Goal: Transaction & Acquisition: Subscribe to service/newsletter

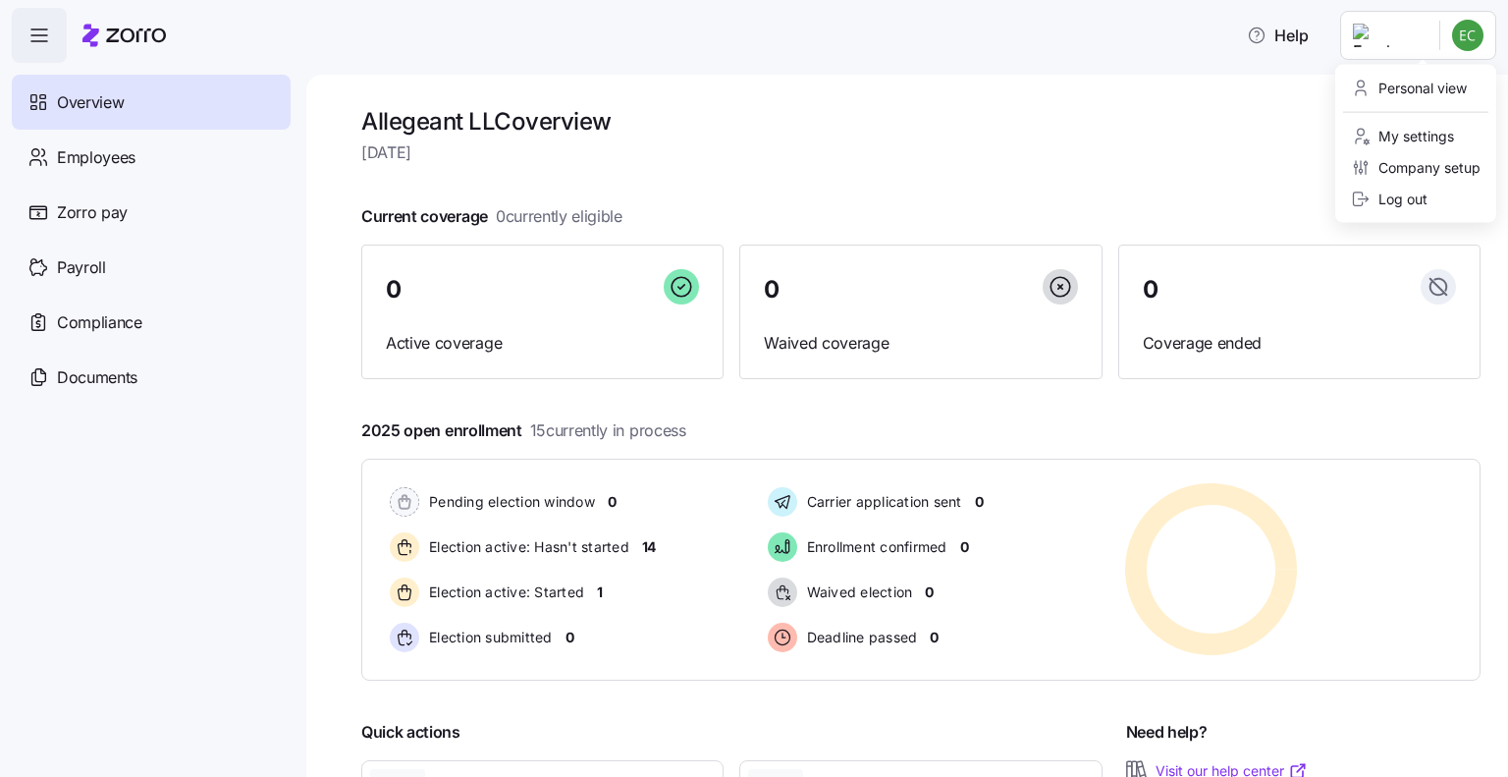
click at [1396, 37] on html "Help Overview Employees Zorro pay Payroll Compliance Documents Allegeant LLC ov…" at bounding box center [754, 382] width 1508 height 765
click at [1396, 86] on div "Personal view" at bounding box center [1409, 89] width 116 height 22
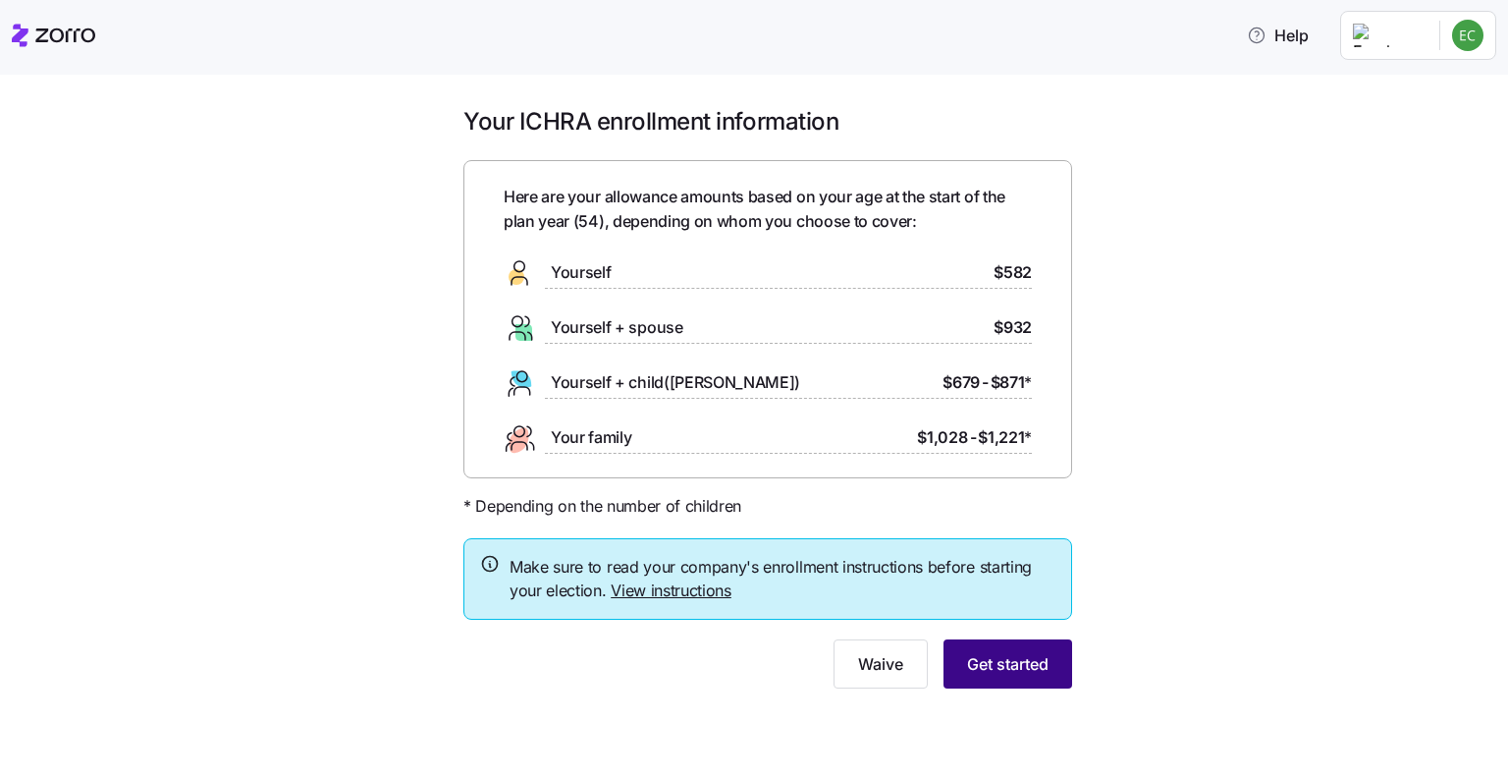
click at [1016, 662] on span "Get started" at bounding box center [1008, 664] width 82 height 24
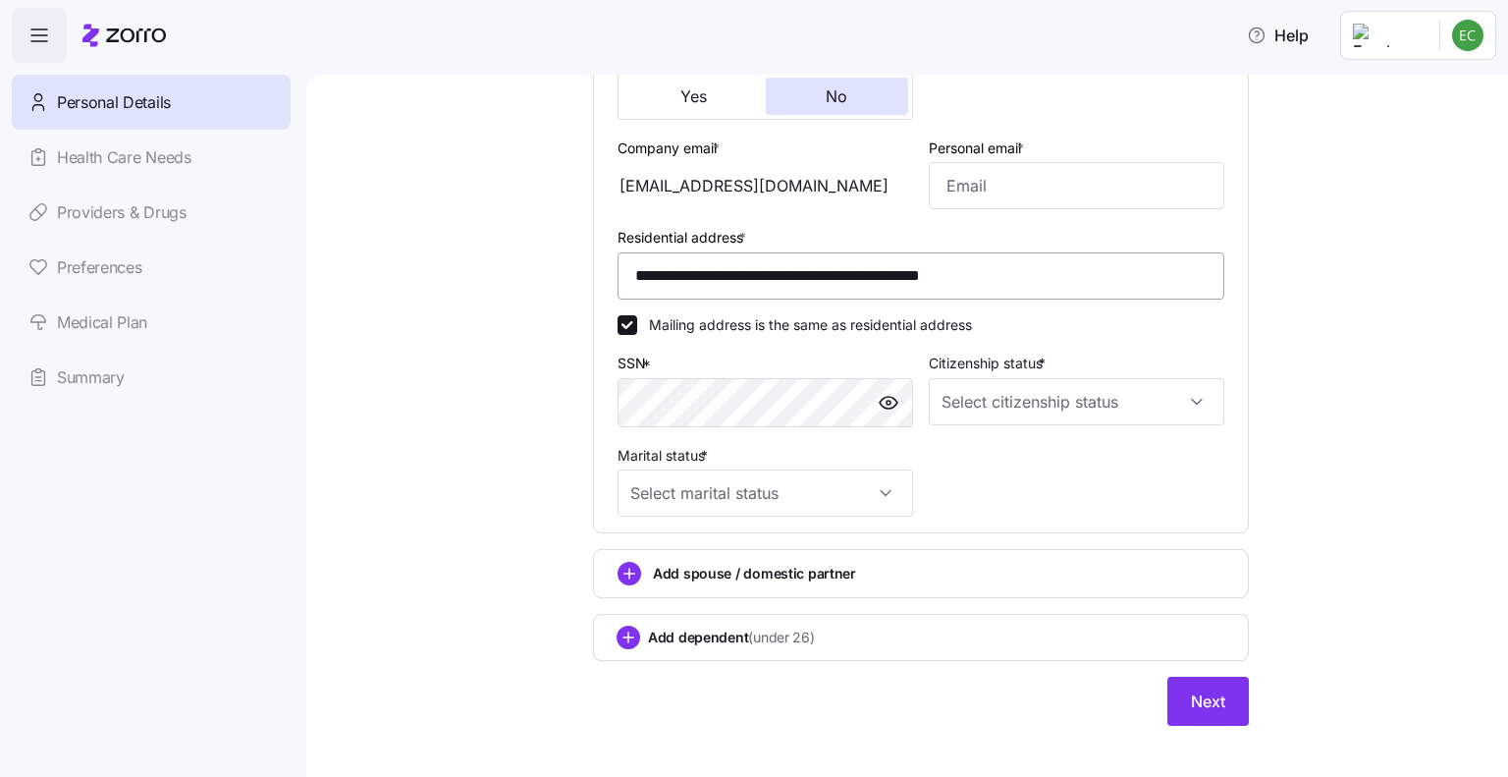
scroll to position [529, 0]
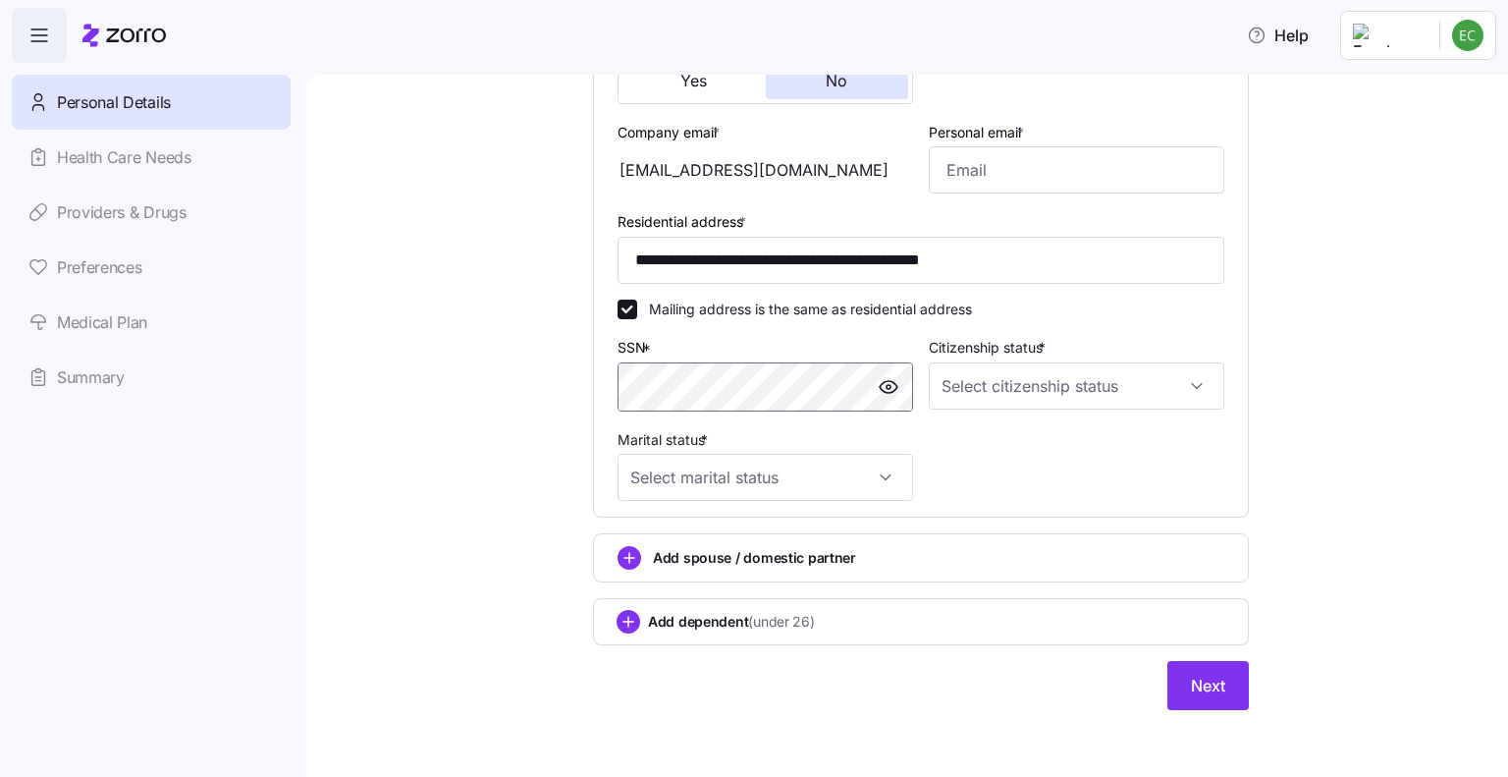
drag, startPoint x: 881, startPoint y: 381, endPoint x: 577, endPoint y: 381, distance: 303.4
click at [577, 381] on div "**********" at bounding box center [920, 155] width 687 height 1157
click at [1013, 387] on input "Citizenship status *" at bounding box center [1077, 385] width 296 height 47
click at [1054, 488] on div "Resident alien" at bounding box center [1069, 483] width 280 height 41
type input "Resident alien"
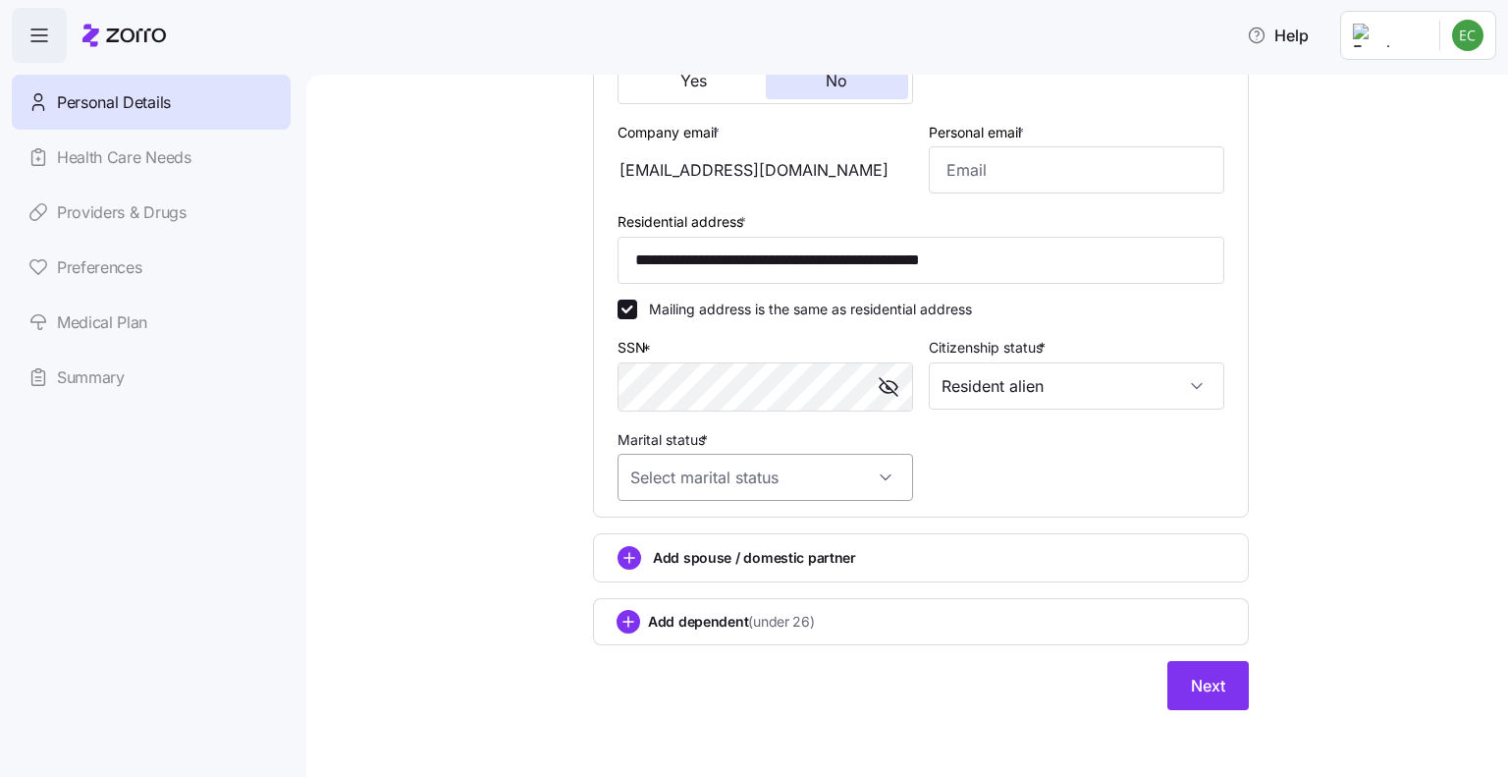
click at [719, 473] on input "Marital status *" at bounding box center [766, 477] width 296 height 47
click at [722, 541] on div "Single" at bounding box center [758, 534] width 280 height 41
type input "Single"
click at [1208, 688] on span "Next" at bounding box center [1208, 686] width 34 height 24
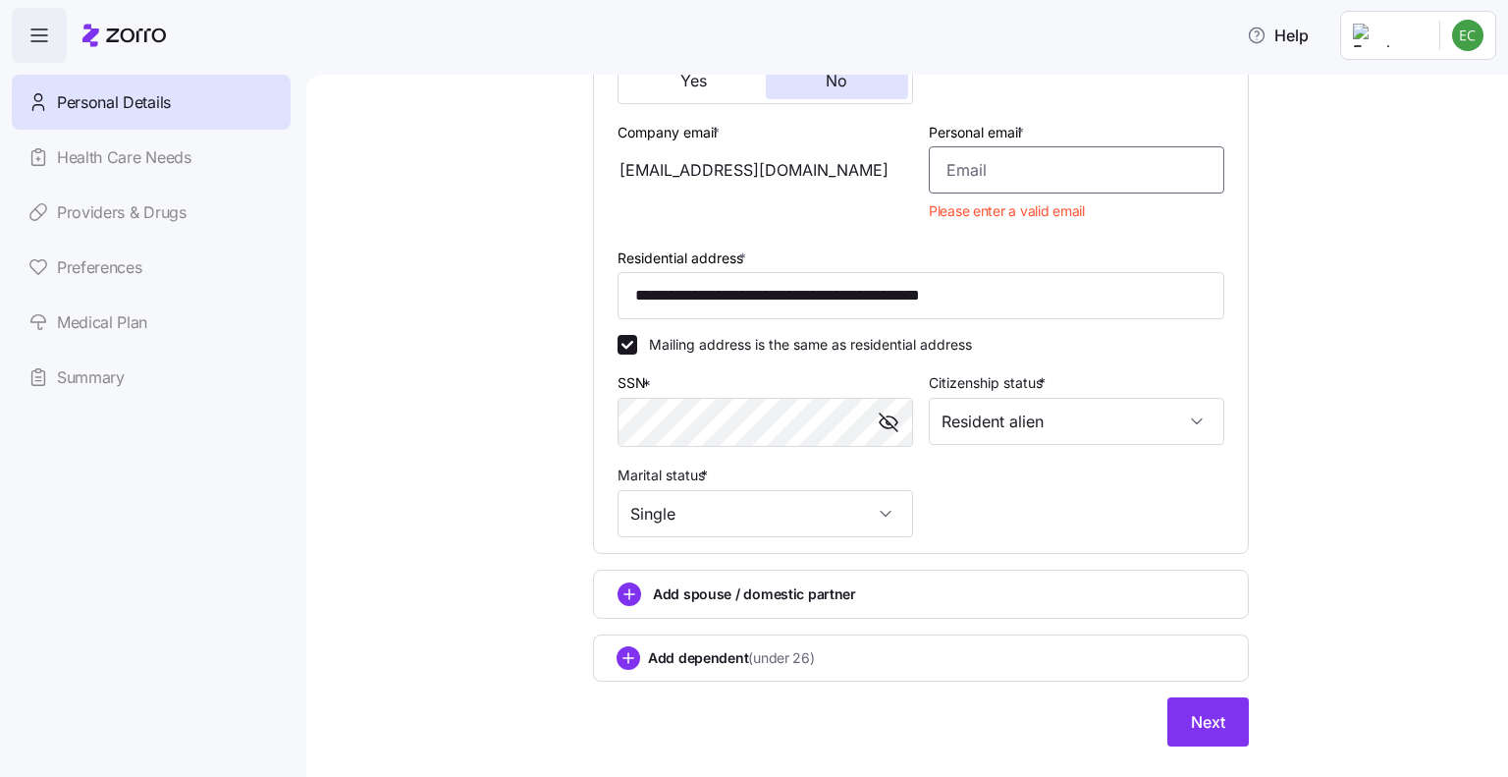
click at [986, 159] on input "Personal email *" at bounding box center [1077, 169] width 296 height 47
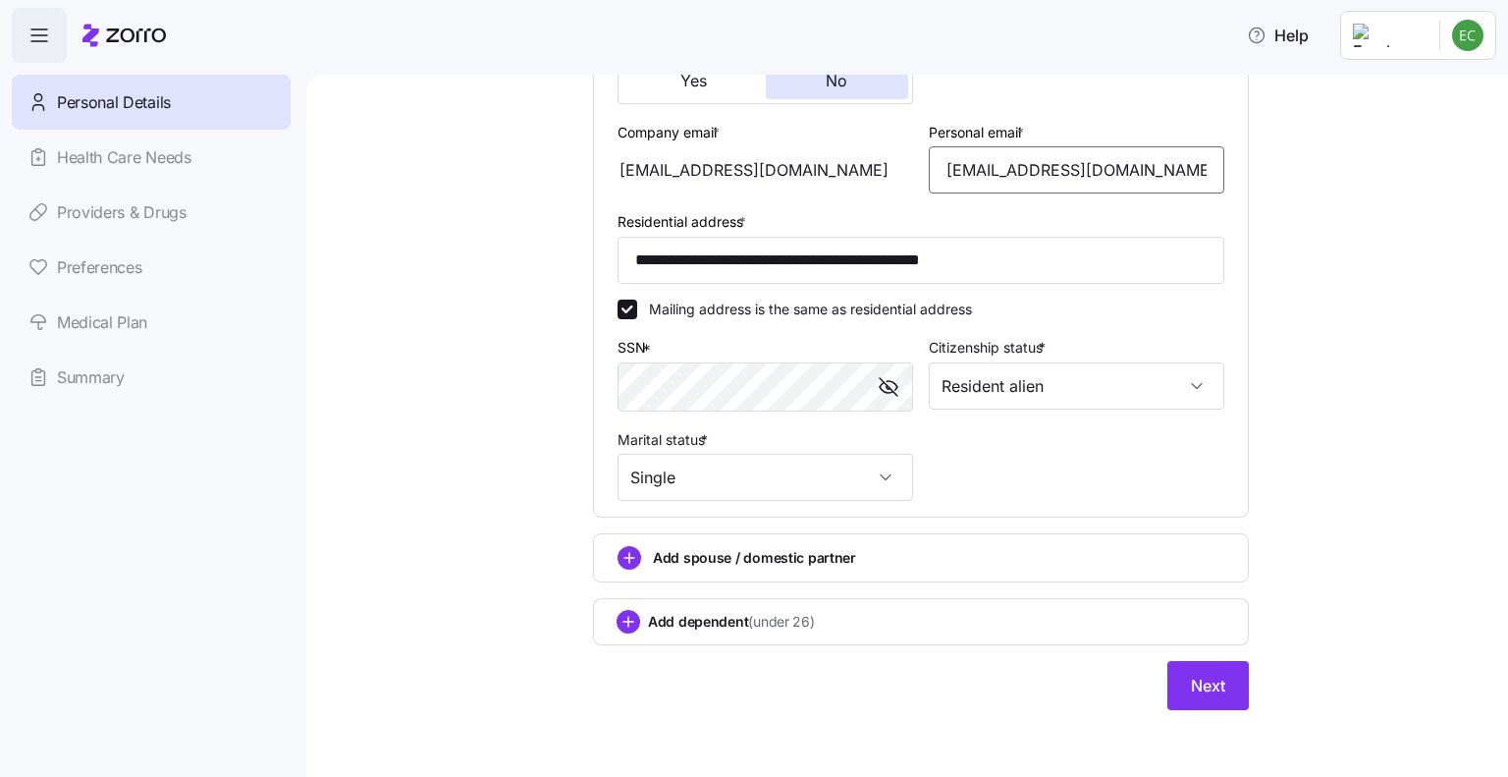
type input "emmabethc@icloud.com"
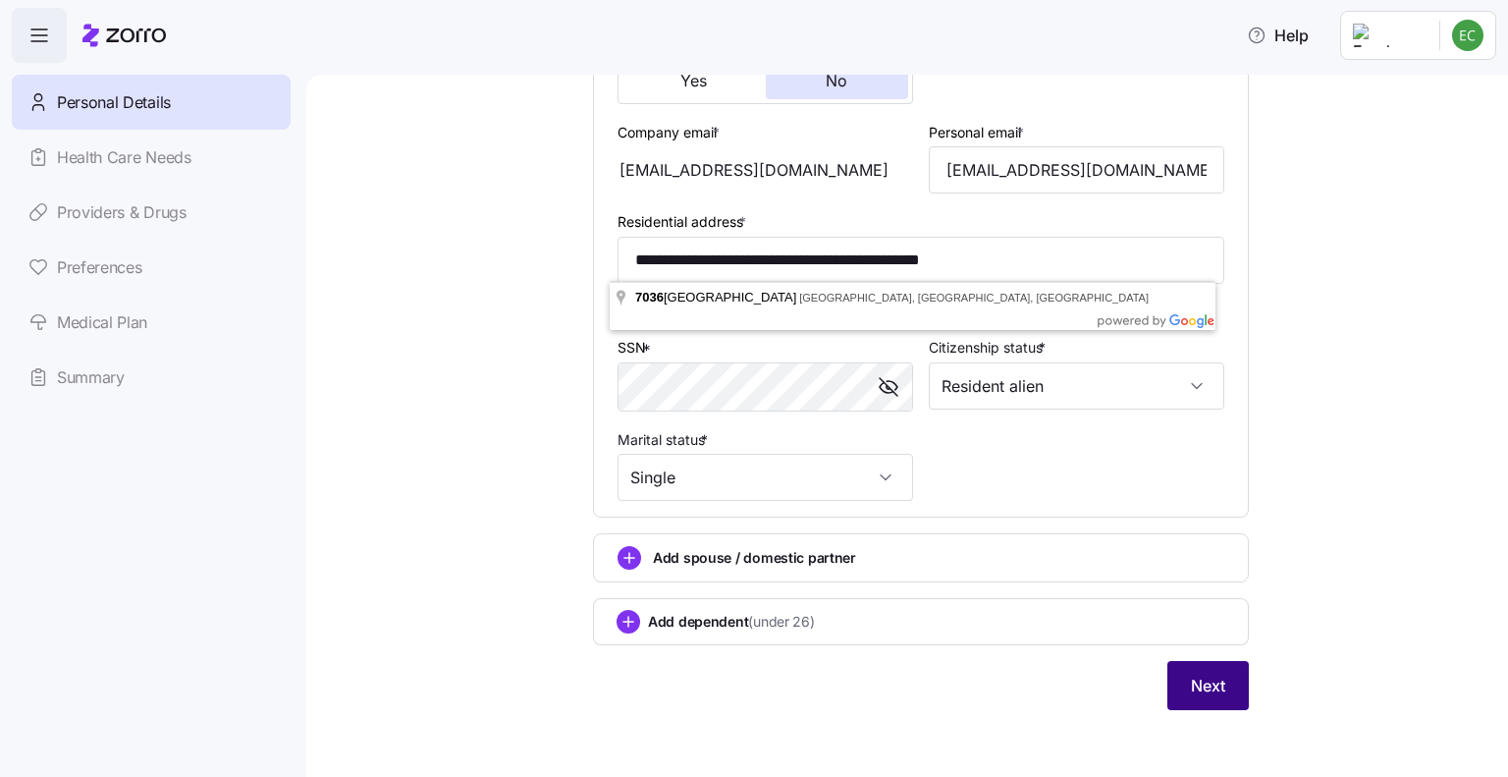
click at [1194, 687] on span "Next" at bounding box center [1208, 686] width 34 height 24
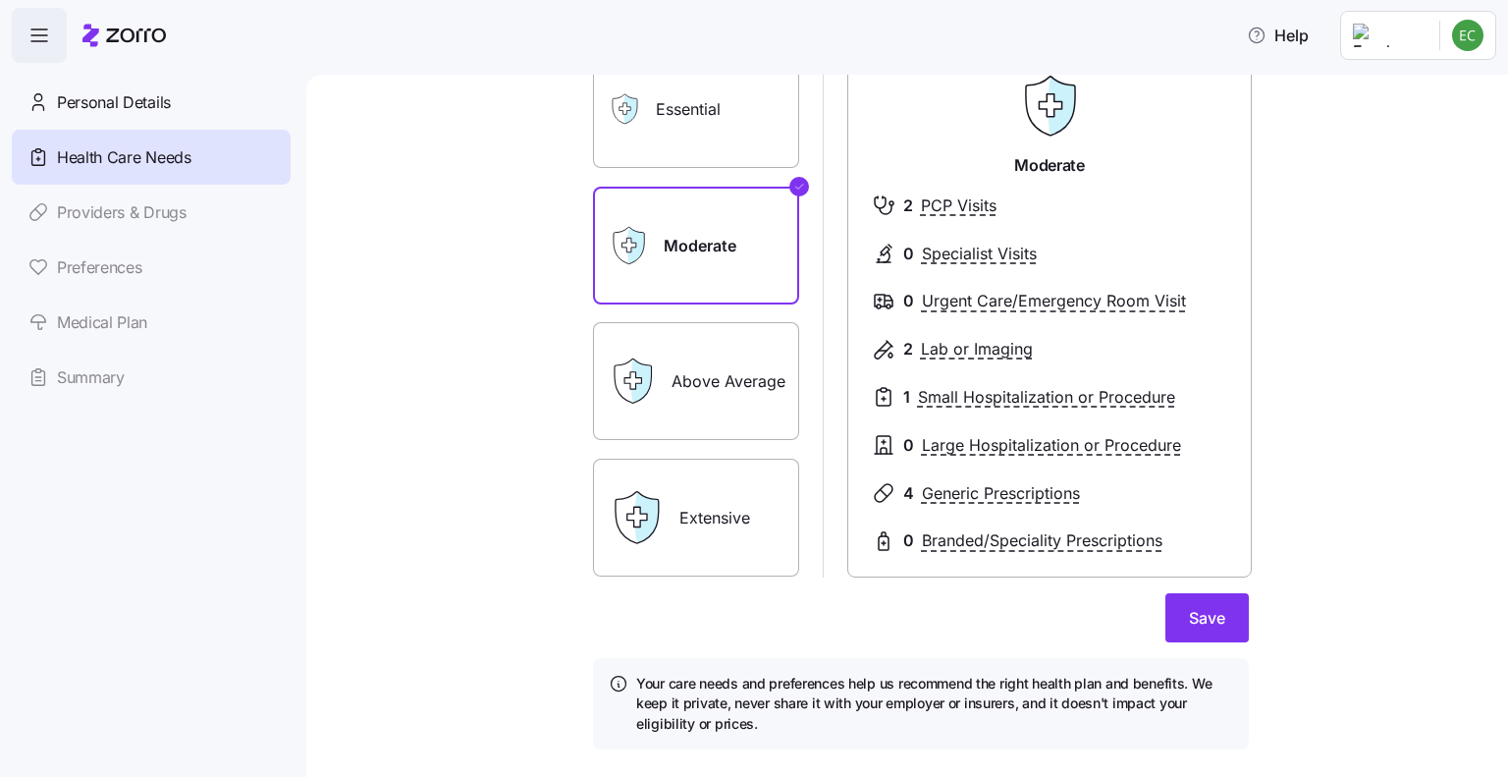
scroll to position [196, 0]
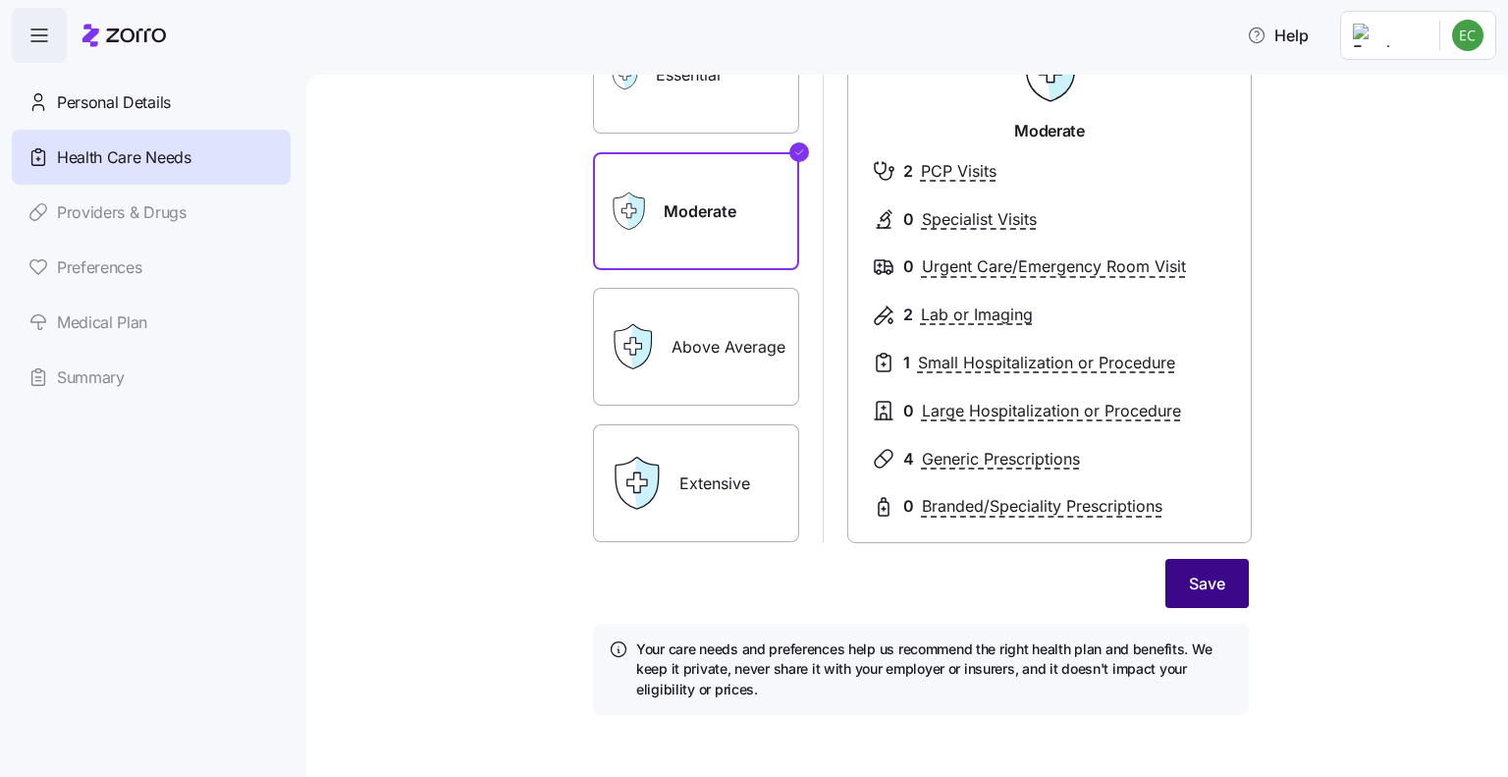
click at [1197, 589] on span "Save" at bounding box center [1207, 583] width 36 height 24
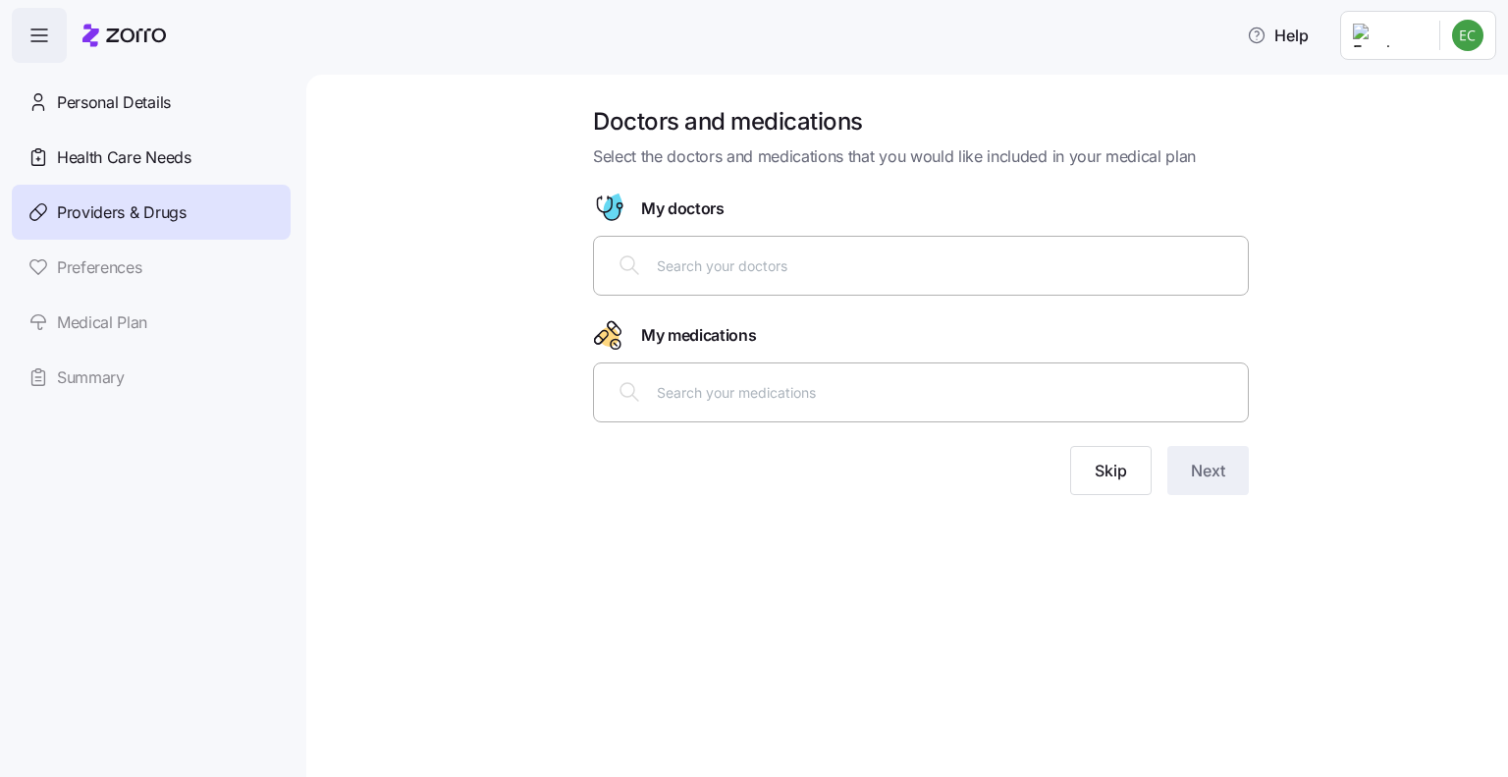
click at [747, 279] on div at bounding box center [921, 265] width 630 height 47
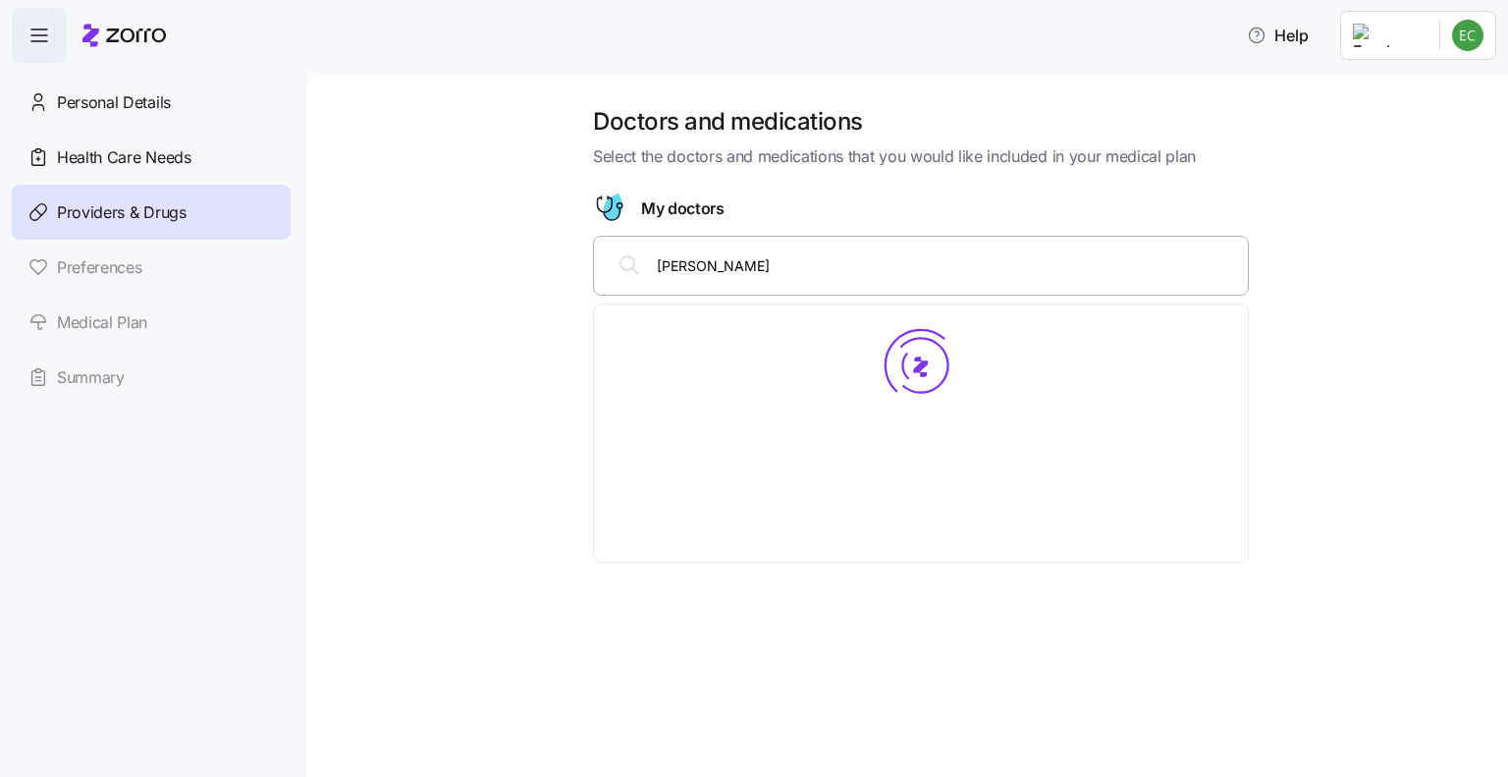
type input "matthew fischer"
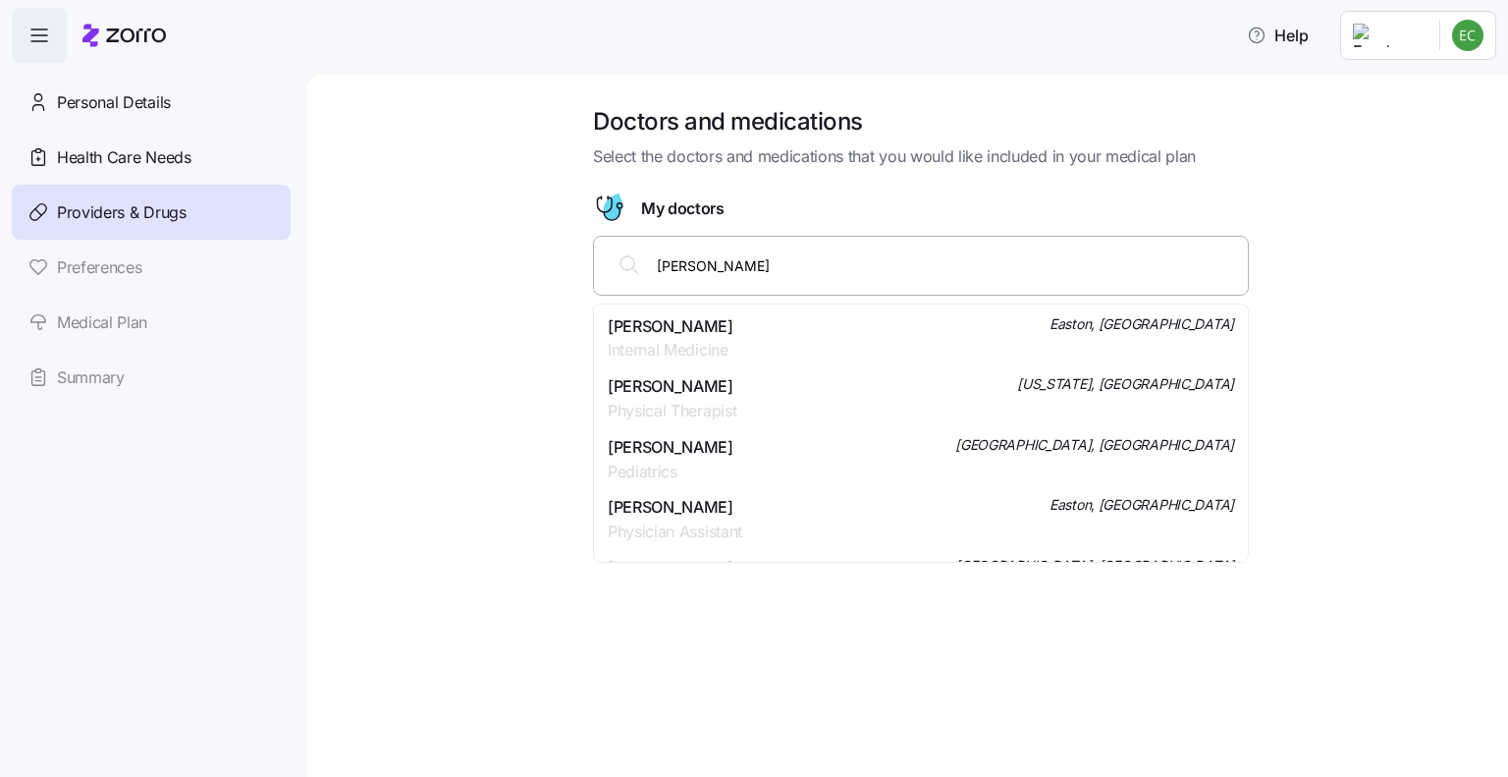
click at [784, 334] on div "Dr. Matthew J Fischer Internal Medicine Easton, MD" at bounding box center [921, 338] width 626 height 49
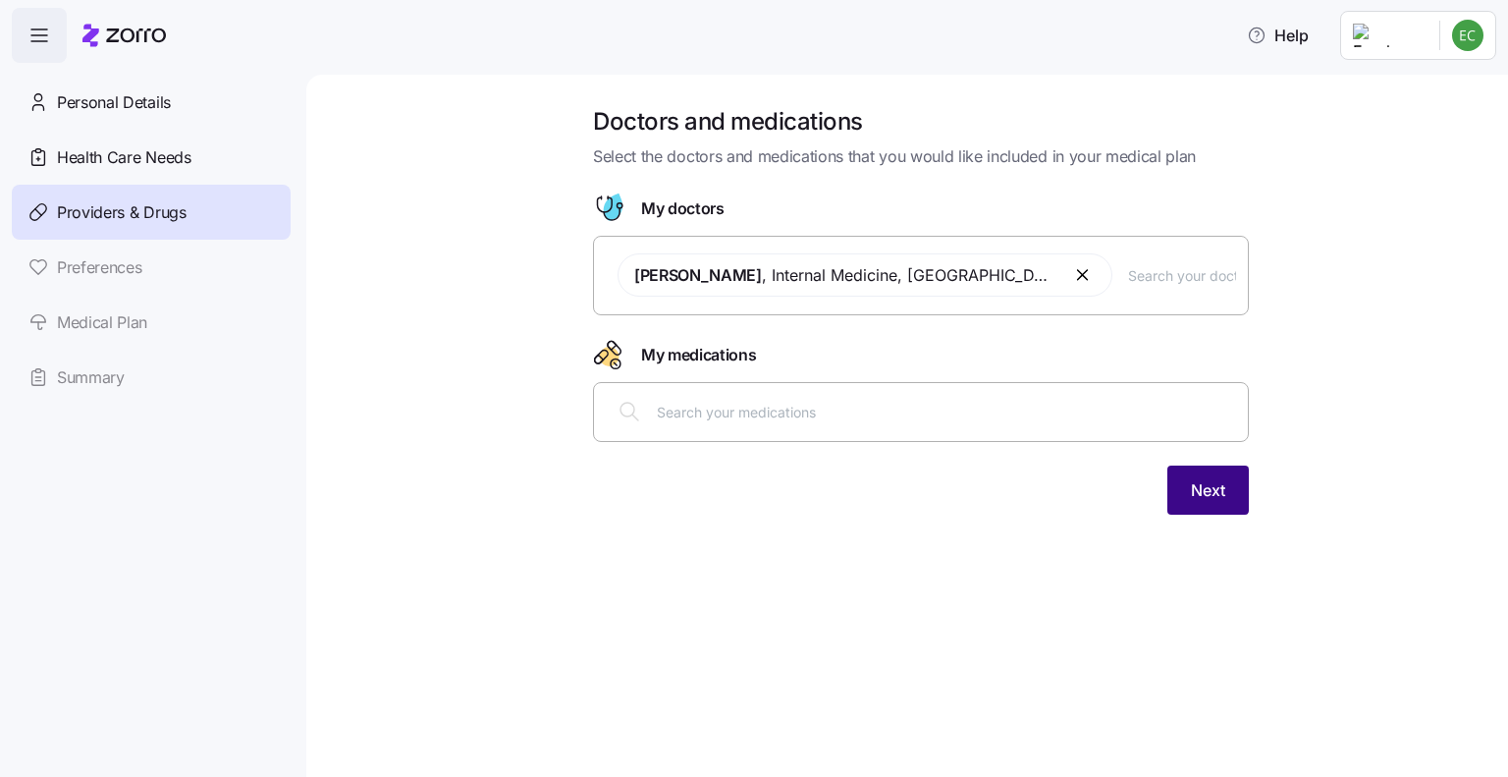
click at [1214, 490] on span "Next" at bounding box center [1208, 490] width 34 height 24
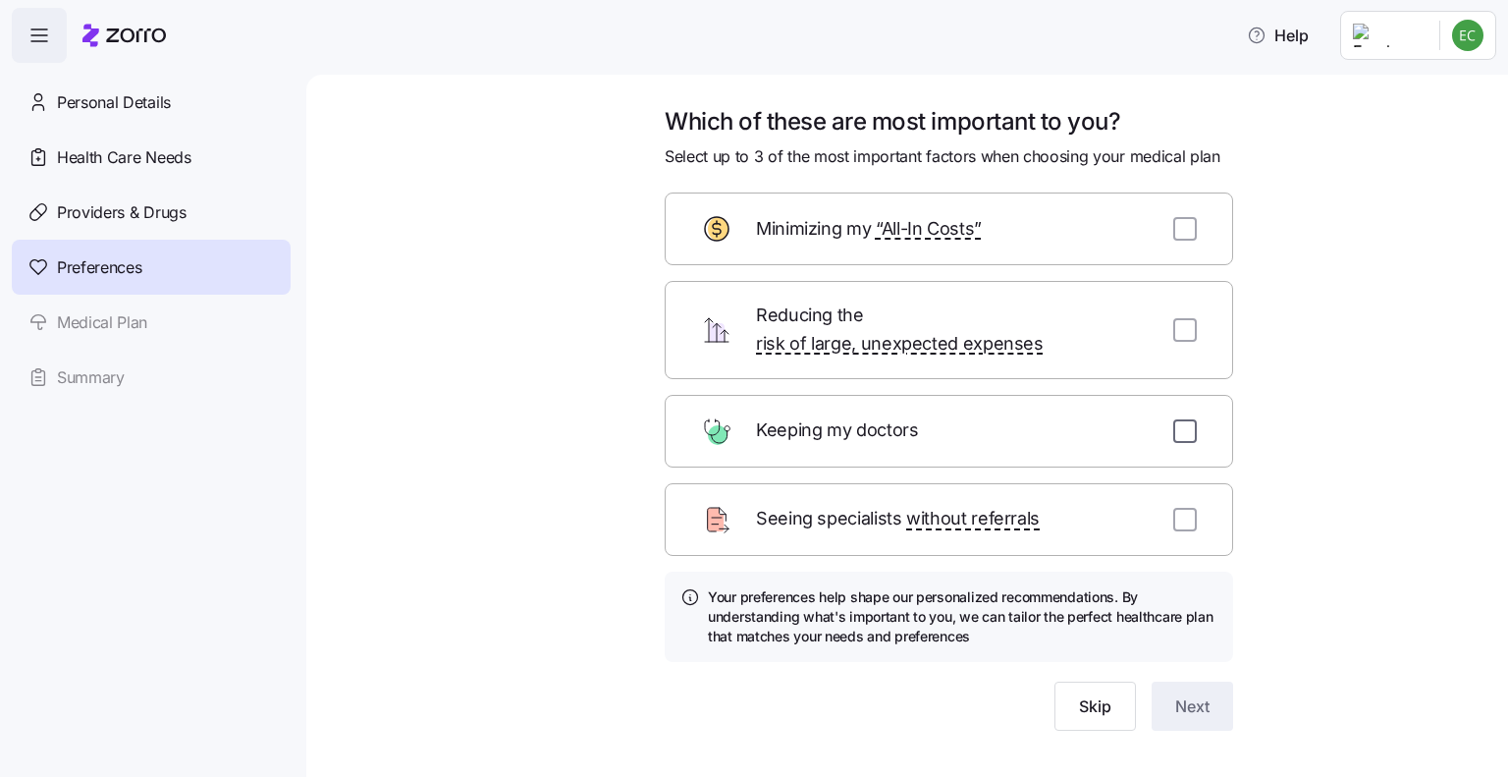
click at [1180, 419] on input "checkbox" at bounding box center [1185, 431] width 24 height 24
checkbox input "true"
click at [1183, 694] on span "Next" at bounding box center [1192, 706] width 34 height 24
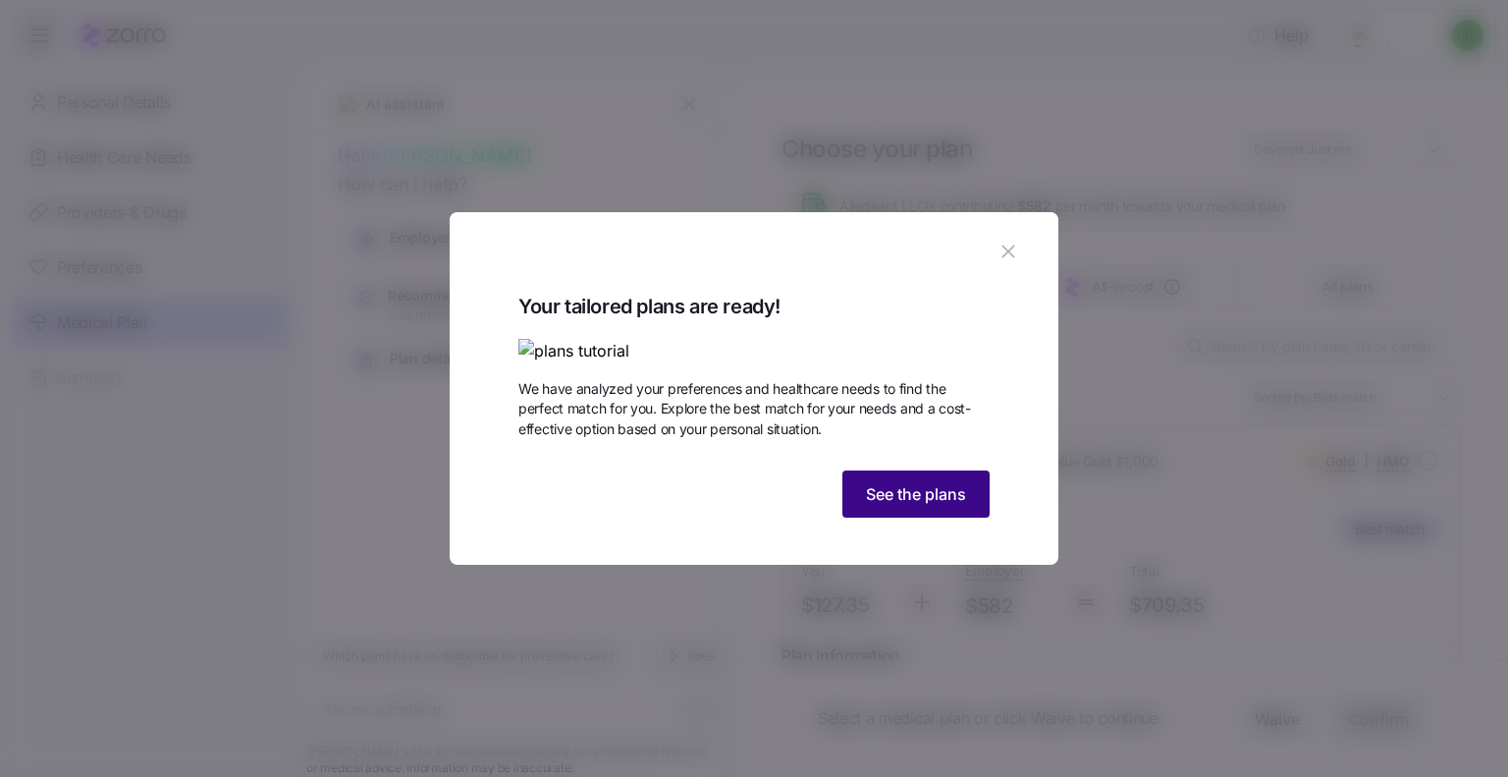
click at [915, 506] on span "See the plans" at bounding box center [916, 494] width 100 height 24
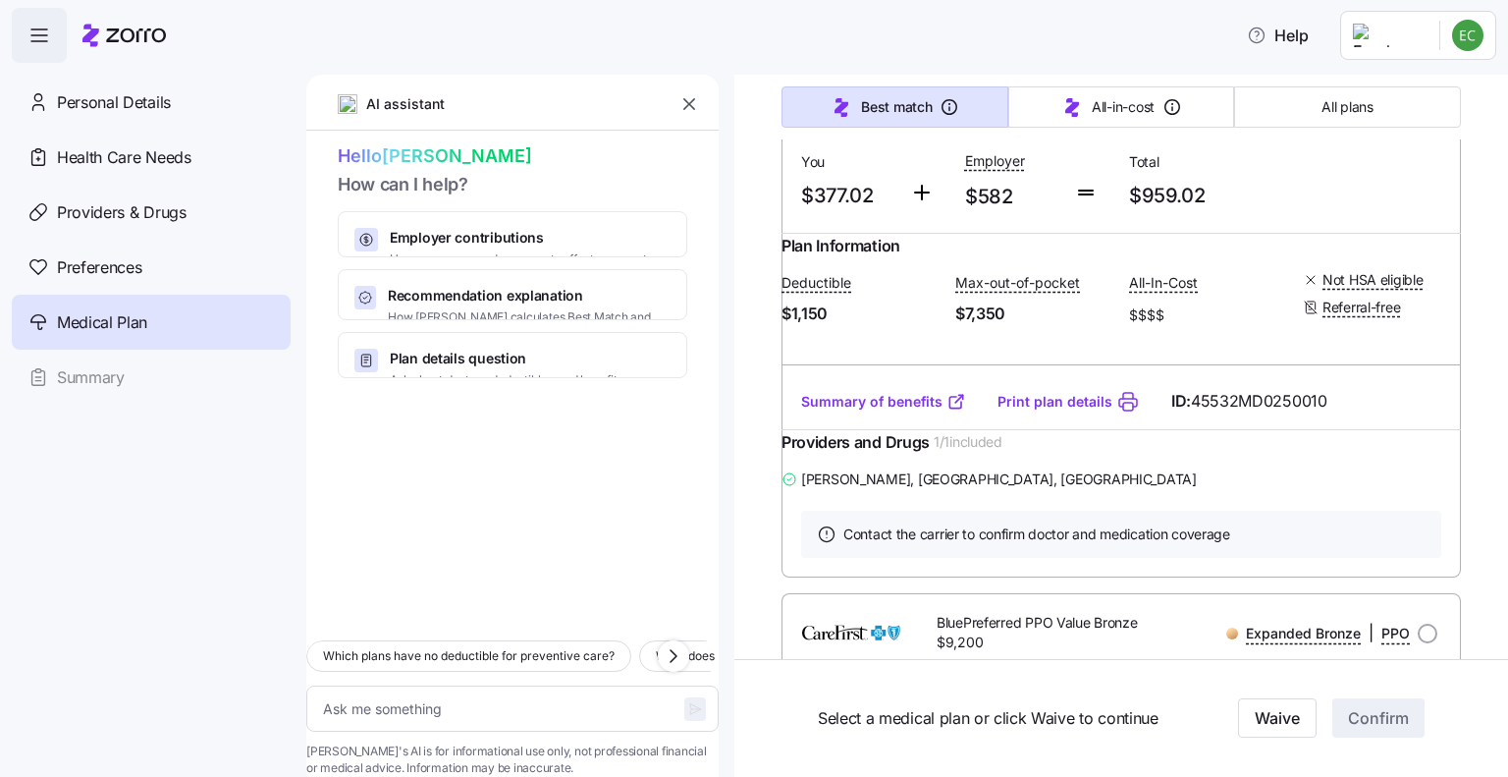
scroll to position [9721, 0]
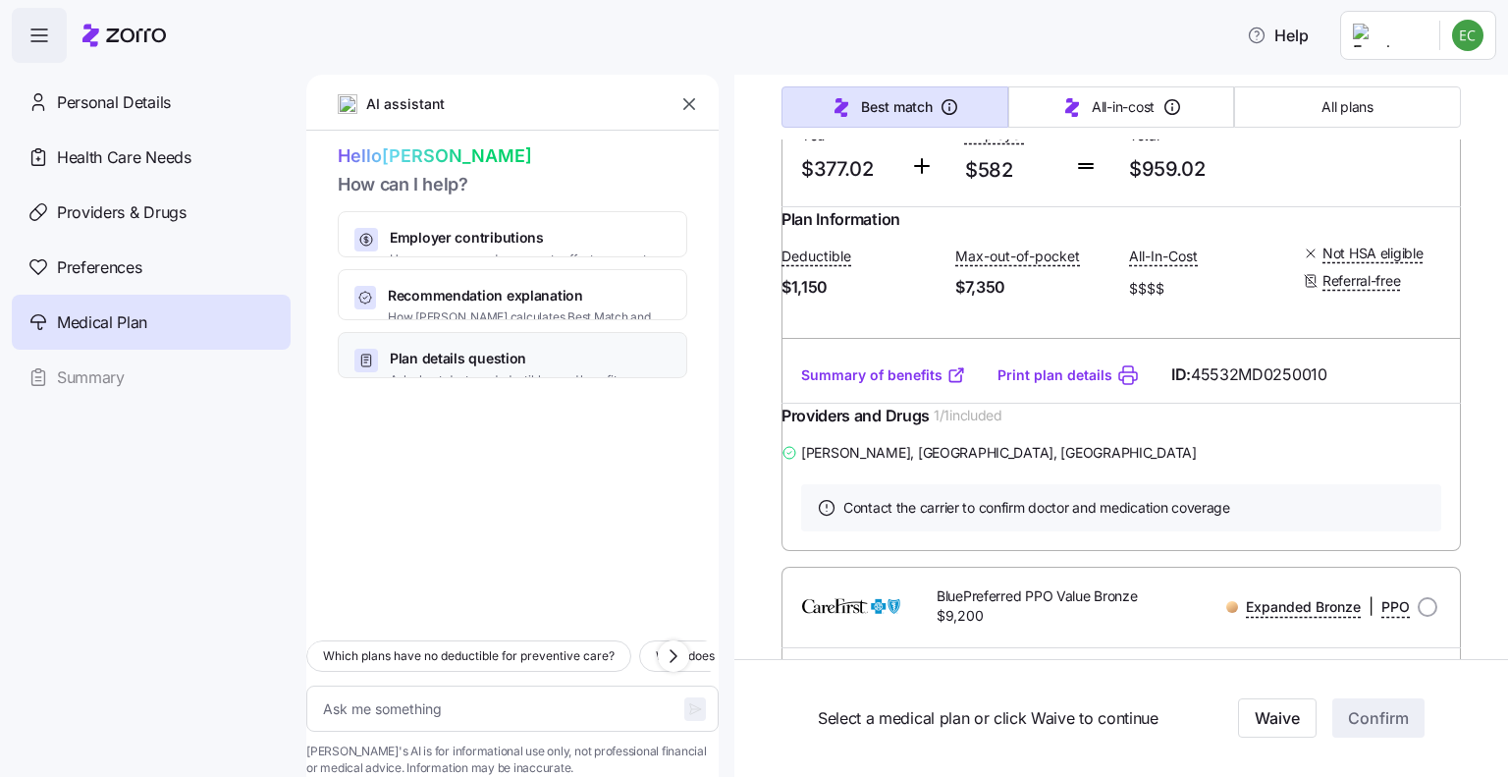
click at [460, 349] on span "Plan details question" at bounding box center [506, 359] width 233 height 20
type textarea "x"
type textarea "Which plans include my doctor, Matthew Fischer, and have the lowest deductible?"
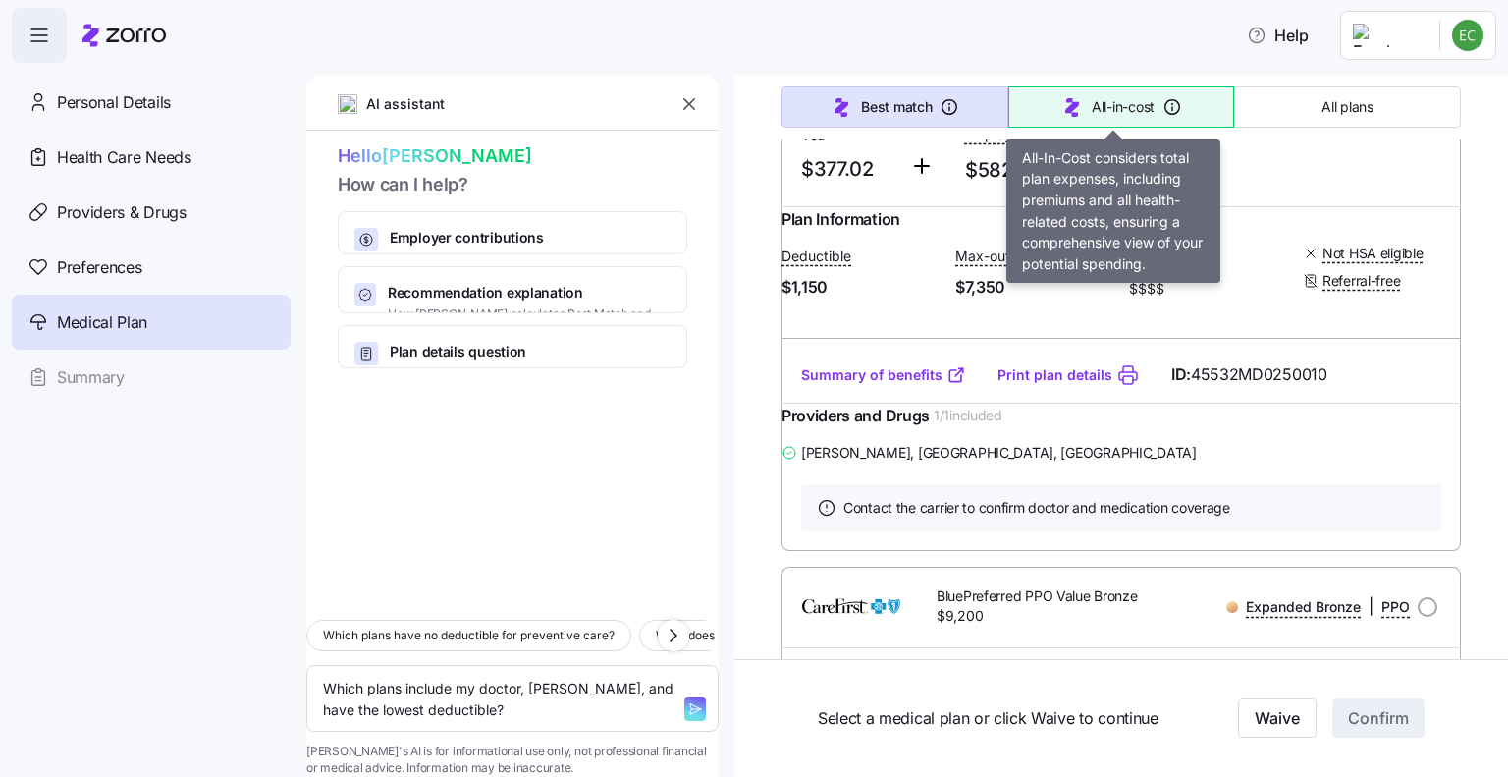
click at [1065, 110] on icon "button" at bounding box center [1072, 107] width 14 height 19
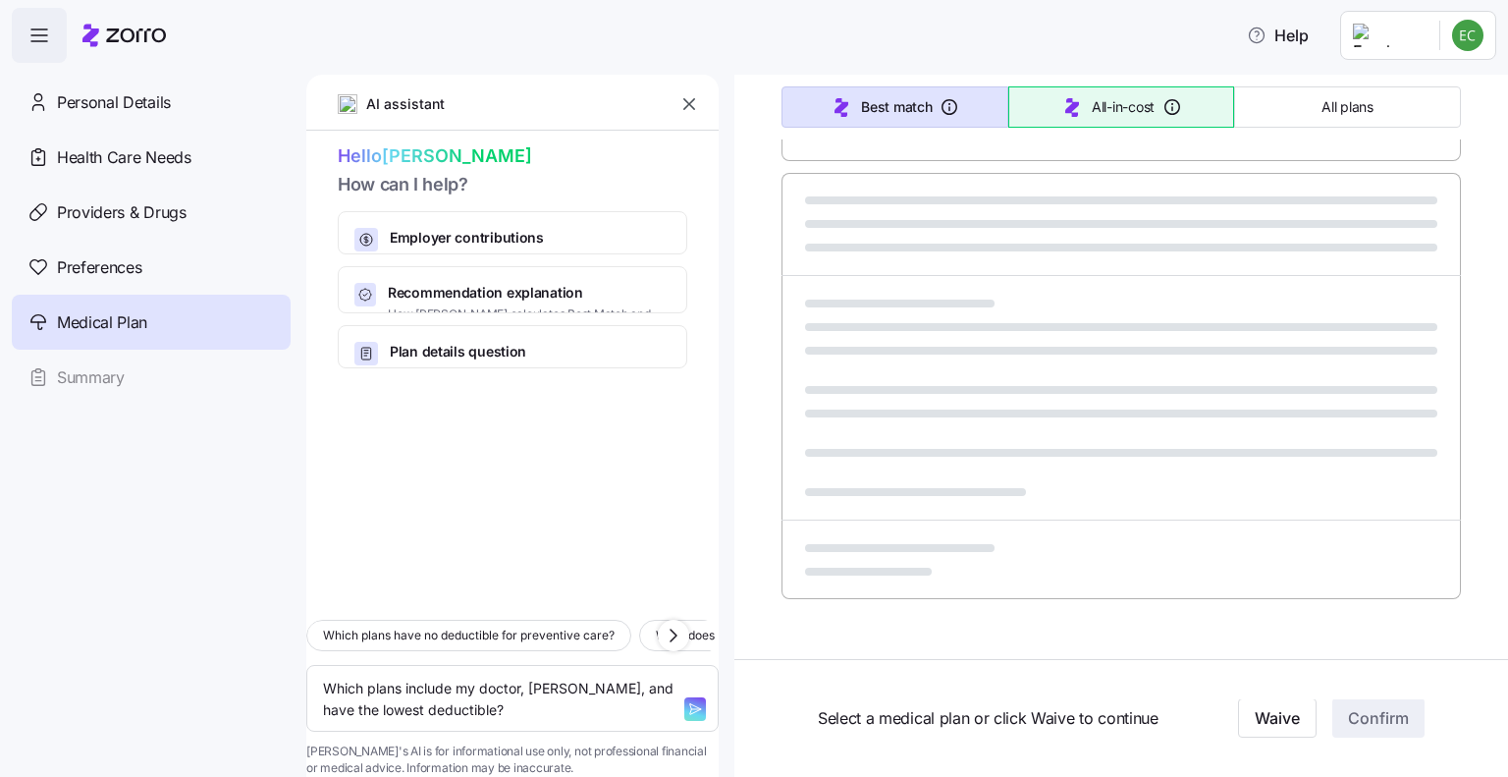
type textarea "x"
type input "Sorted by: All-in-cost"
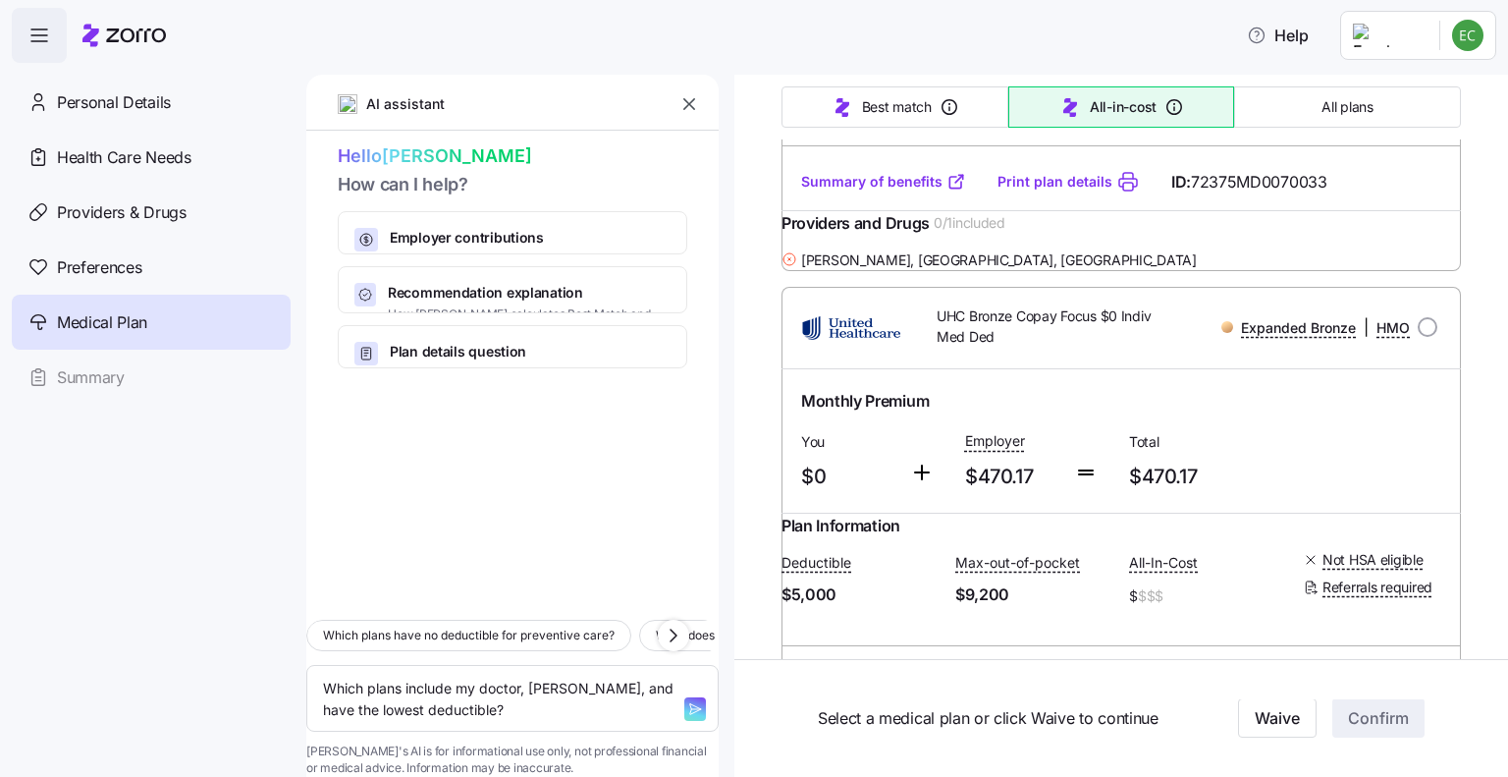
scroll to position [6265, 0]
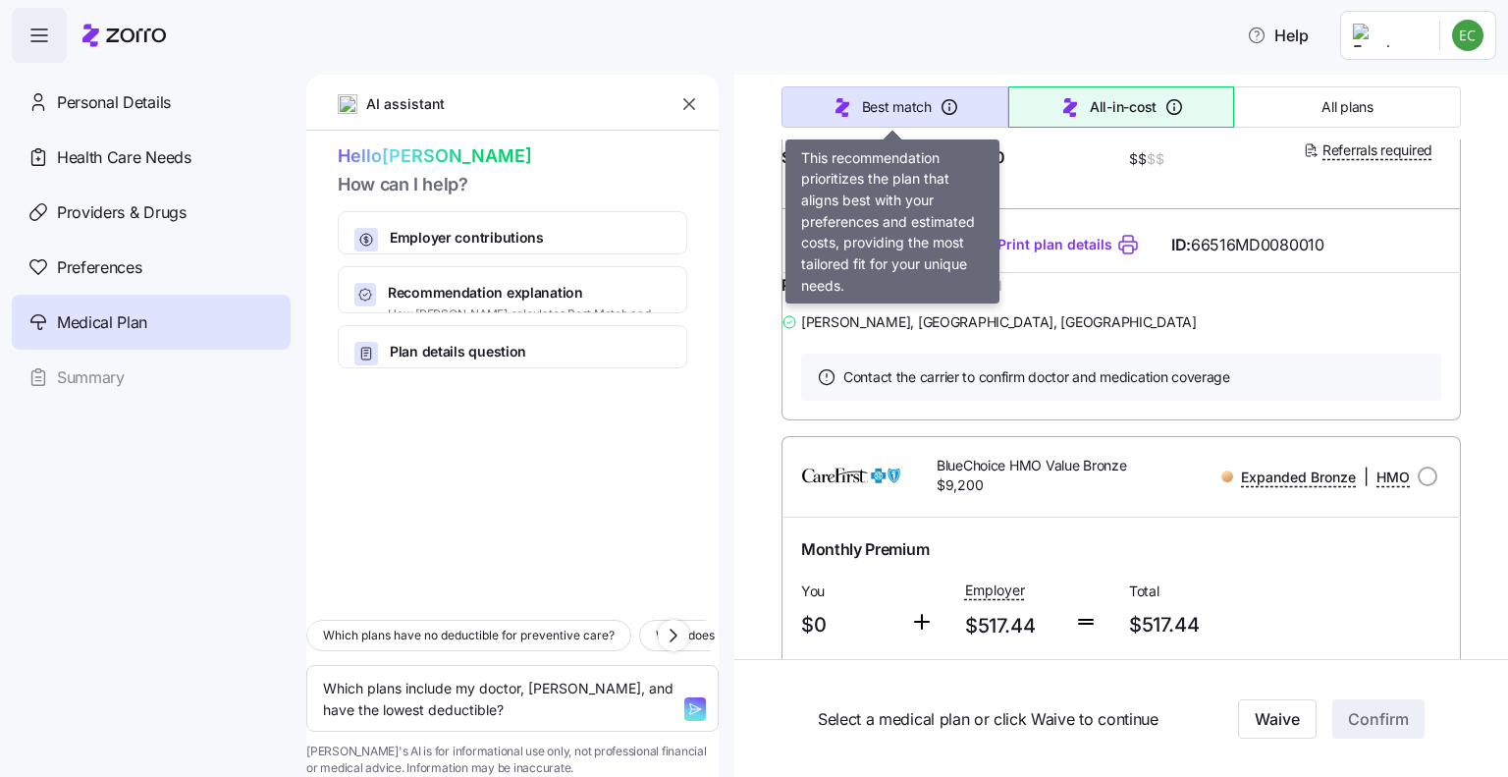
click at [913, 102] on span "Best match" at bounding box center [897, 107] width 70 height 20
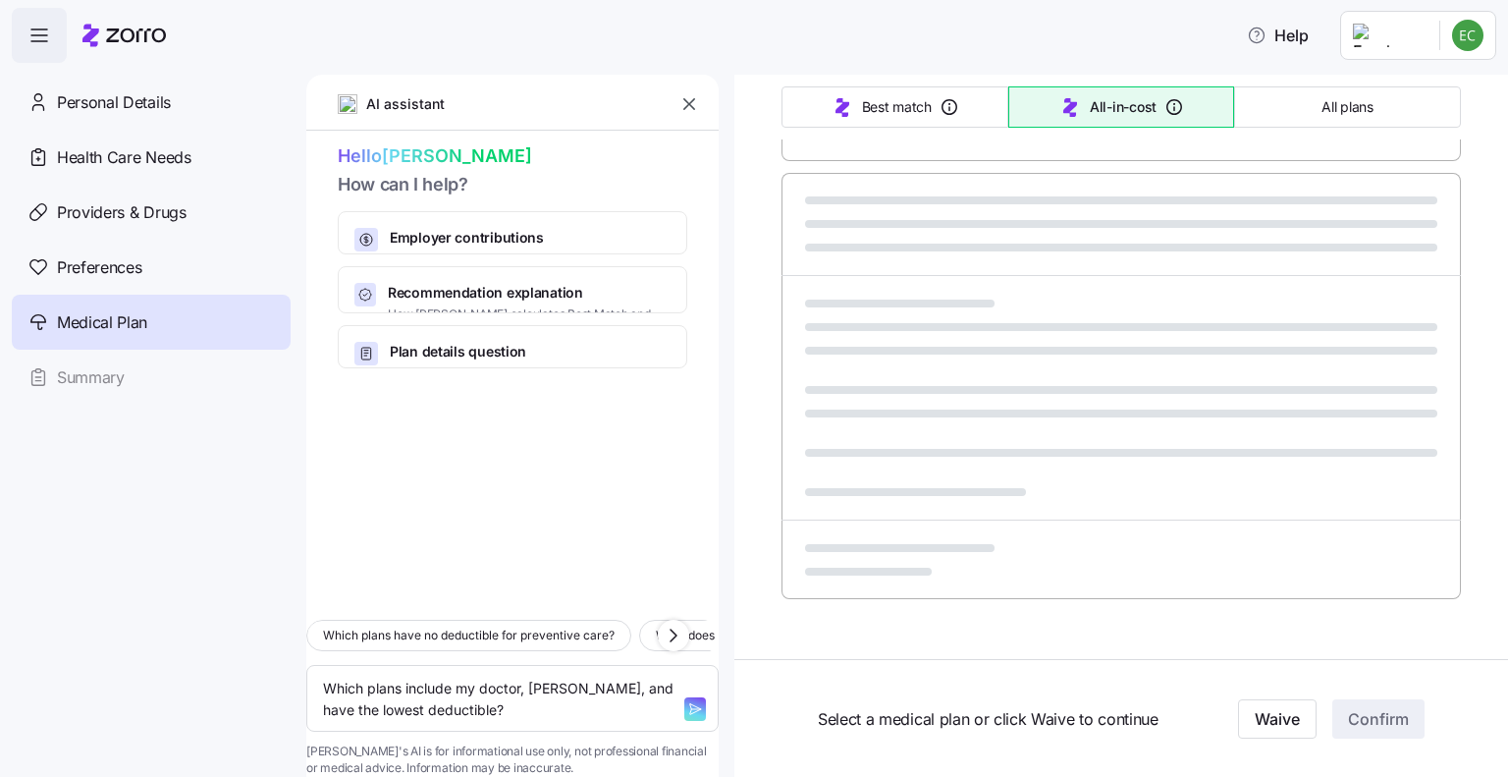
type textarea "x"
type input "Sorted by: Best match"
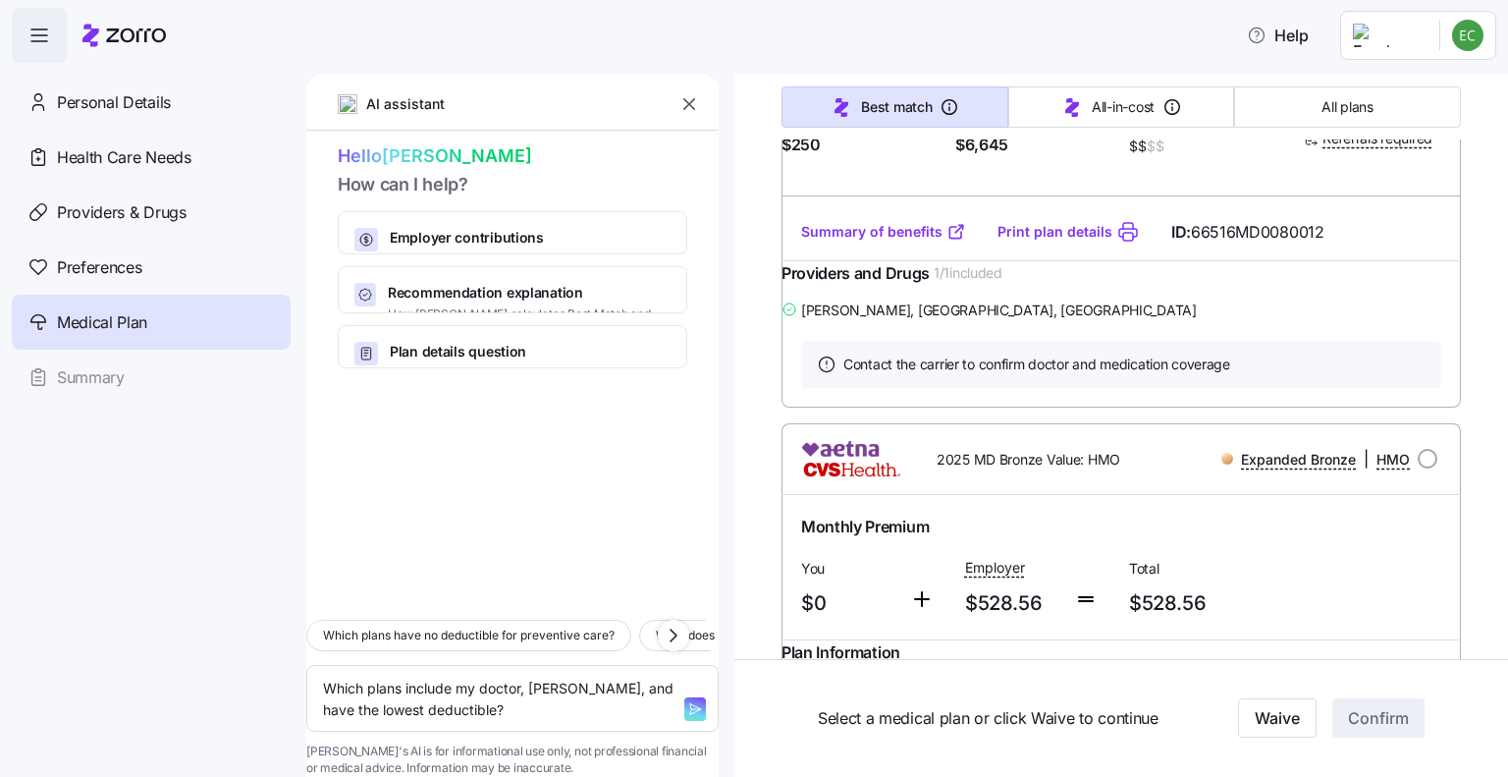
scroll to position [5821, 0]
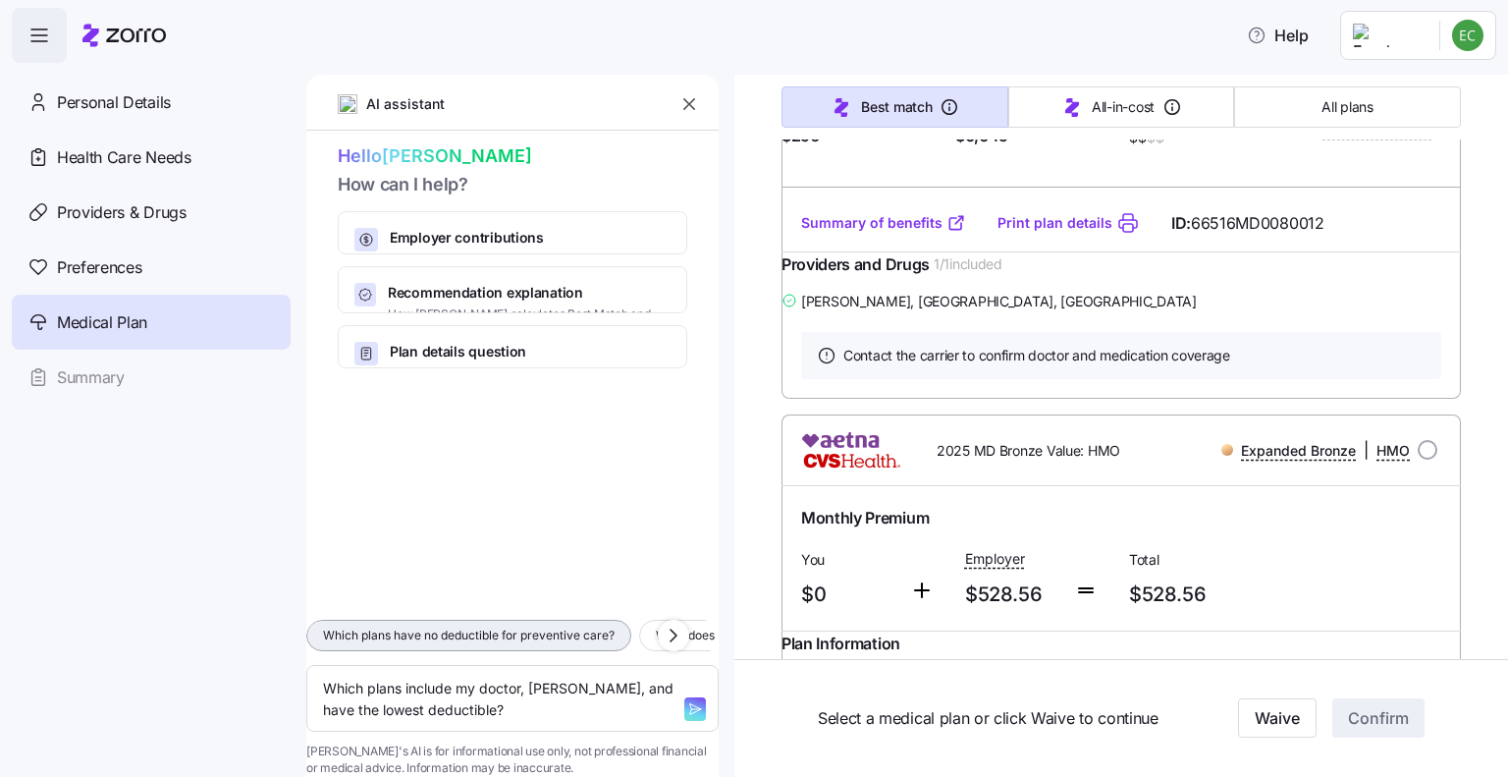
click at [553, 626] on span "Which plans have no deductible for preventive care?" at bounding box center [469, 636] width 292 height 20
type textarea "x"
type textarea "Which plans have no deductible for preventive care?"
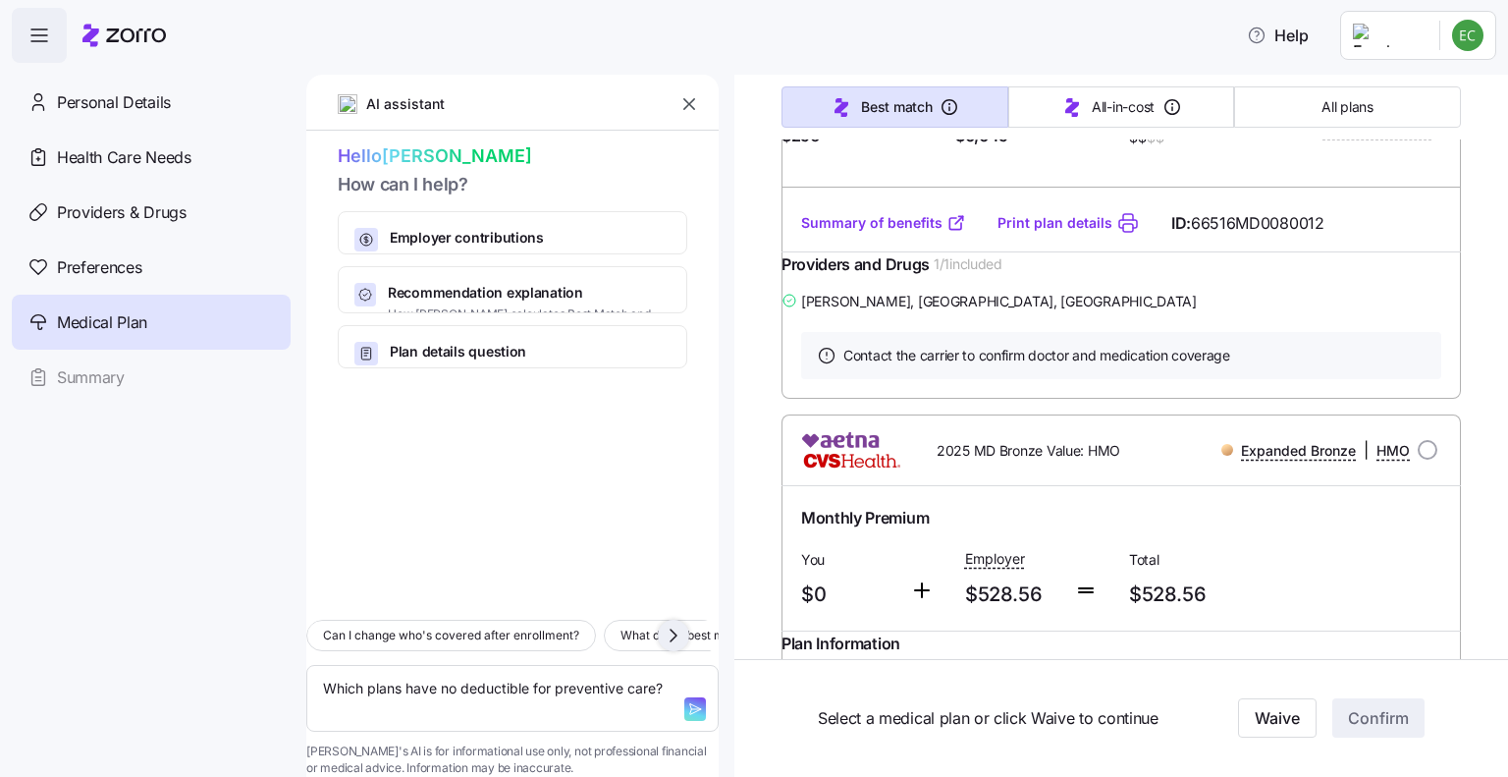
click at [668, 624] on icon "button" at bounding box center [674, 636] width 24 height 24
click at [618, 665] on textarea "Which plans have no deductible for preventive care?" at bounding box center [512, 699] width 412 height 68
drag, startPoint x: 618, startPoint y: 654, endPoint x: 339, endPoint y: 672, distance: 279.4
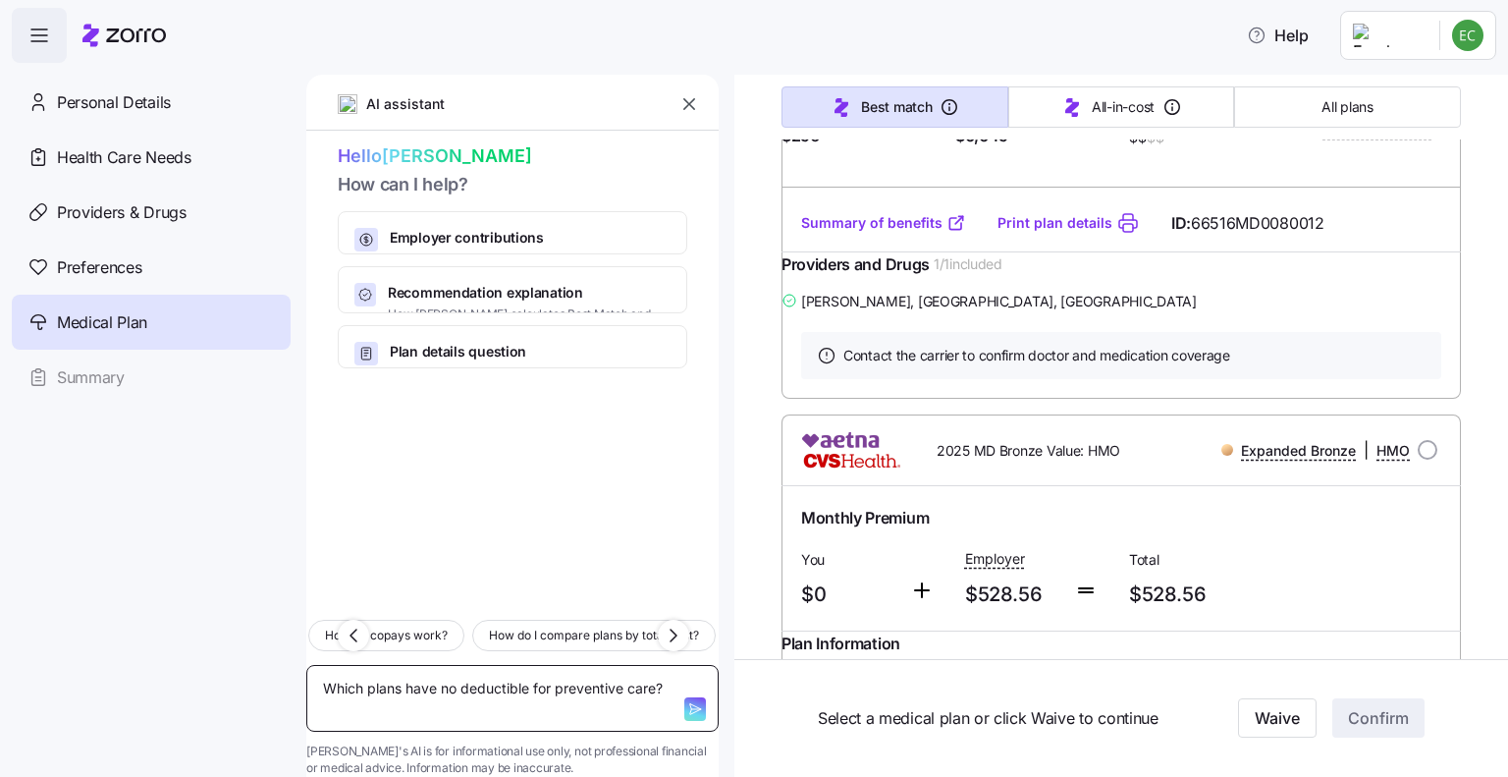
click at [339, 672] on textarea "Which plans have no deductible for preventive care?" at bounding box center [512, 699] width 412 height 68
drag, startPoint x: 354, startPoint y: 655, endPoint x: 504, endPoint y: 704, distance: 158.1
click at [504, 704] on div "Can I change who's covered after enrollment? What does “best match” recommendat…" at bounding box center [512, 690] width 412 height 173
type textarea "x"
type textarea "c"
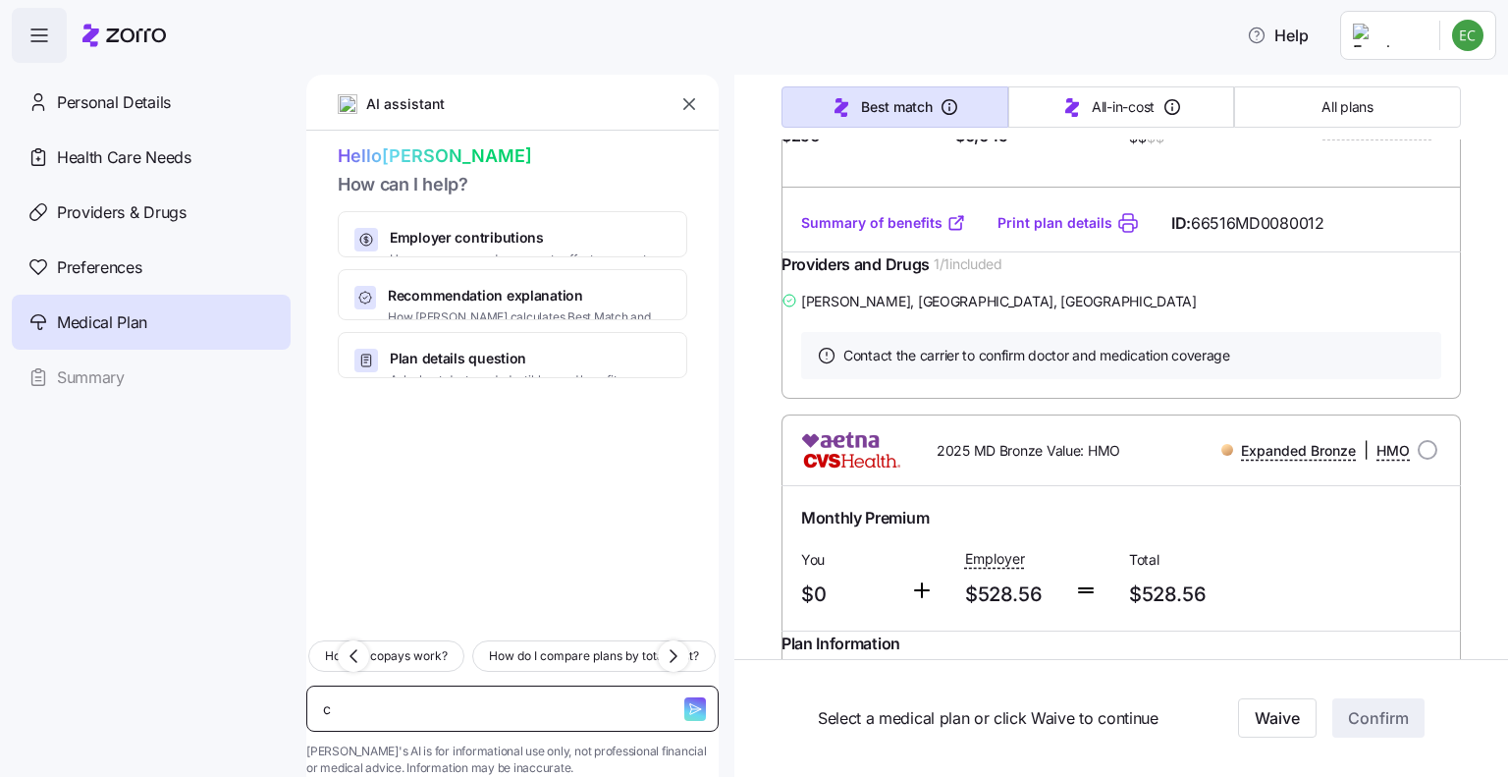
type textarea "x"
type textarea "ch\"
type textarea "x"
type textarea "ch"
type textarea "x"
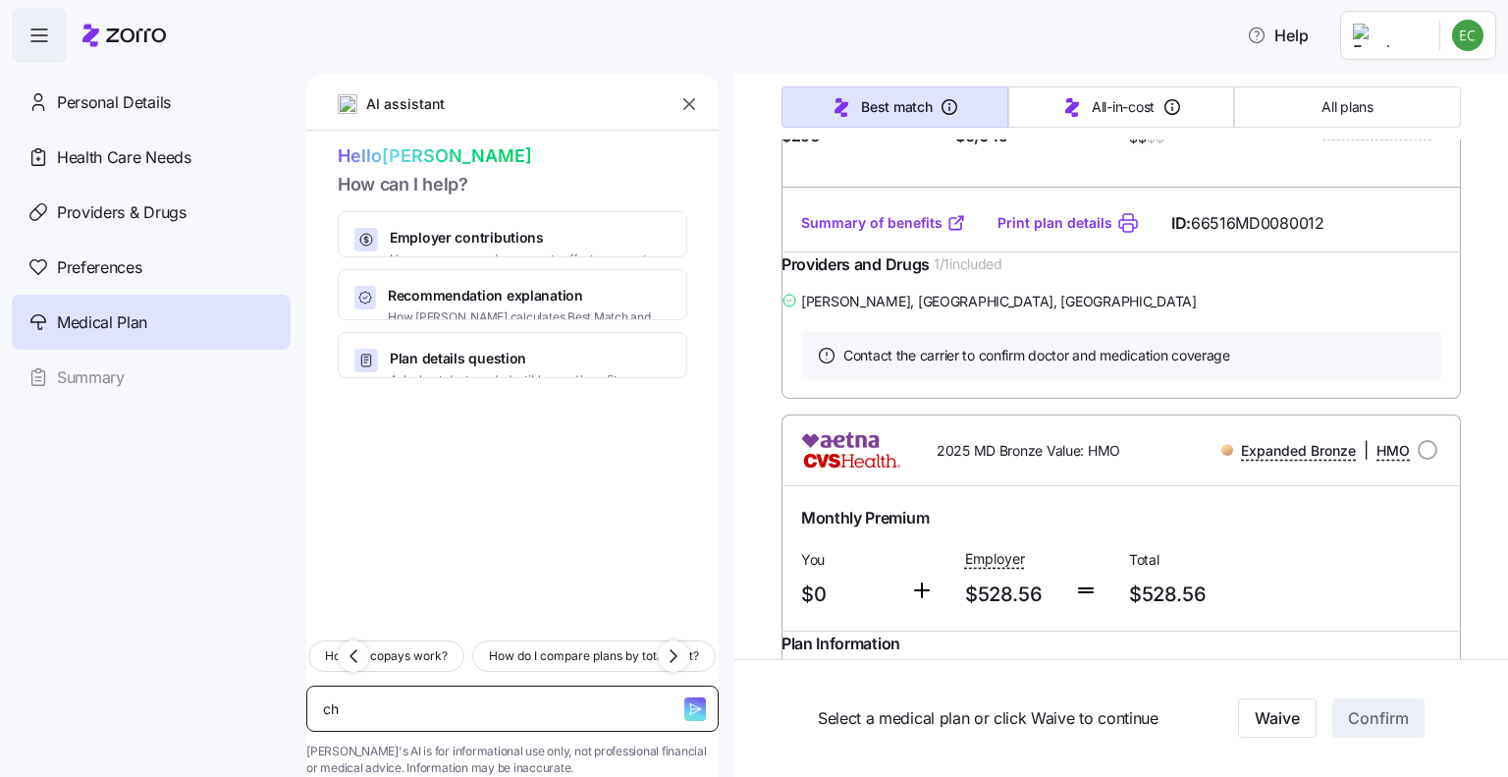
type textarea "ch\"
type textarea "x"
type textarea "ch"
type textarea "x"
type textarea "c"
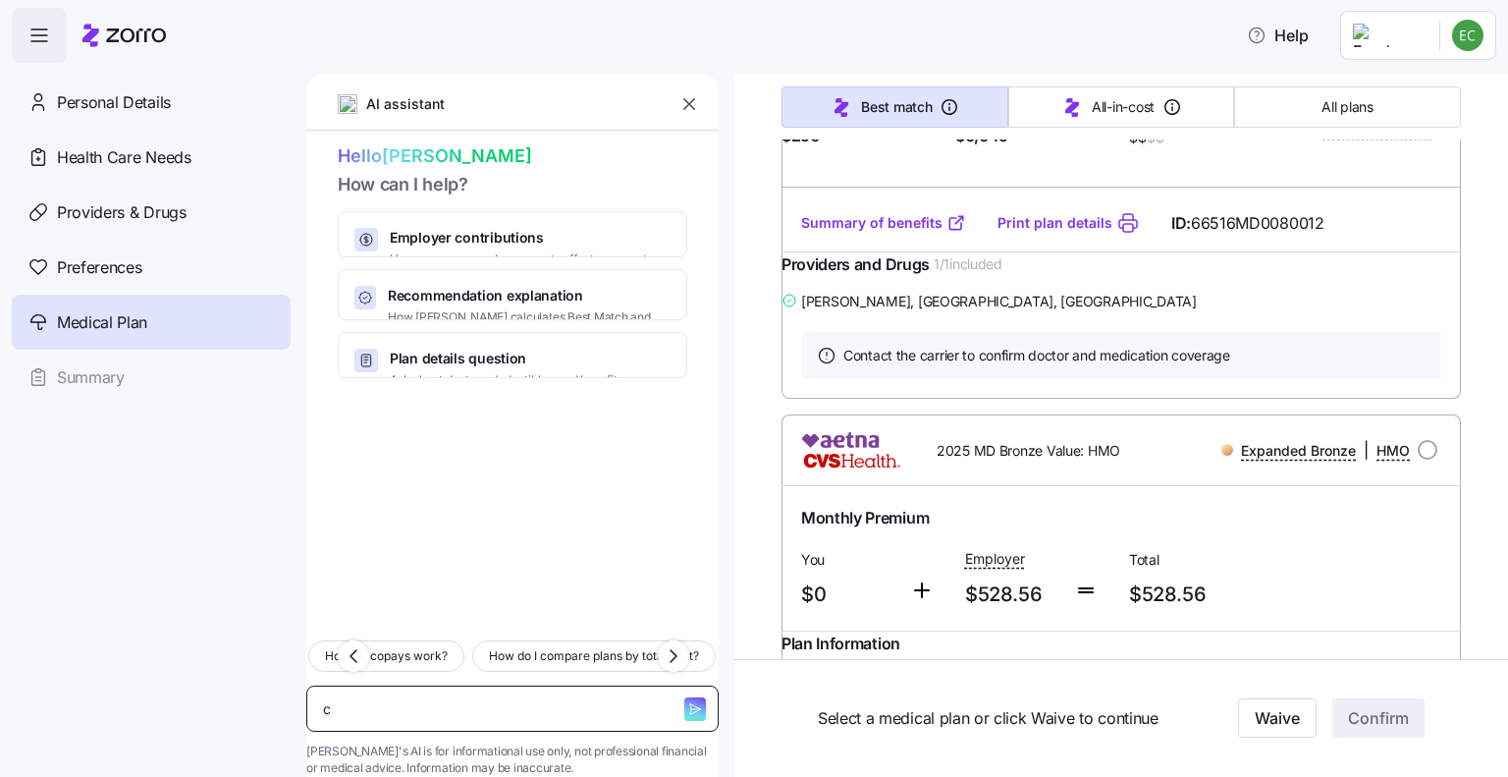
type textarea "x"
type textarea "s"
type textarea "x"
type textarea "sh"
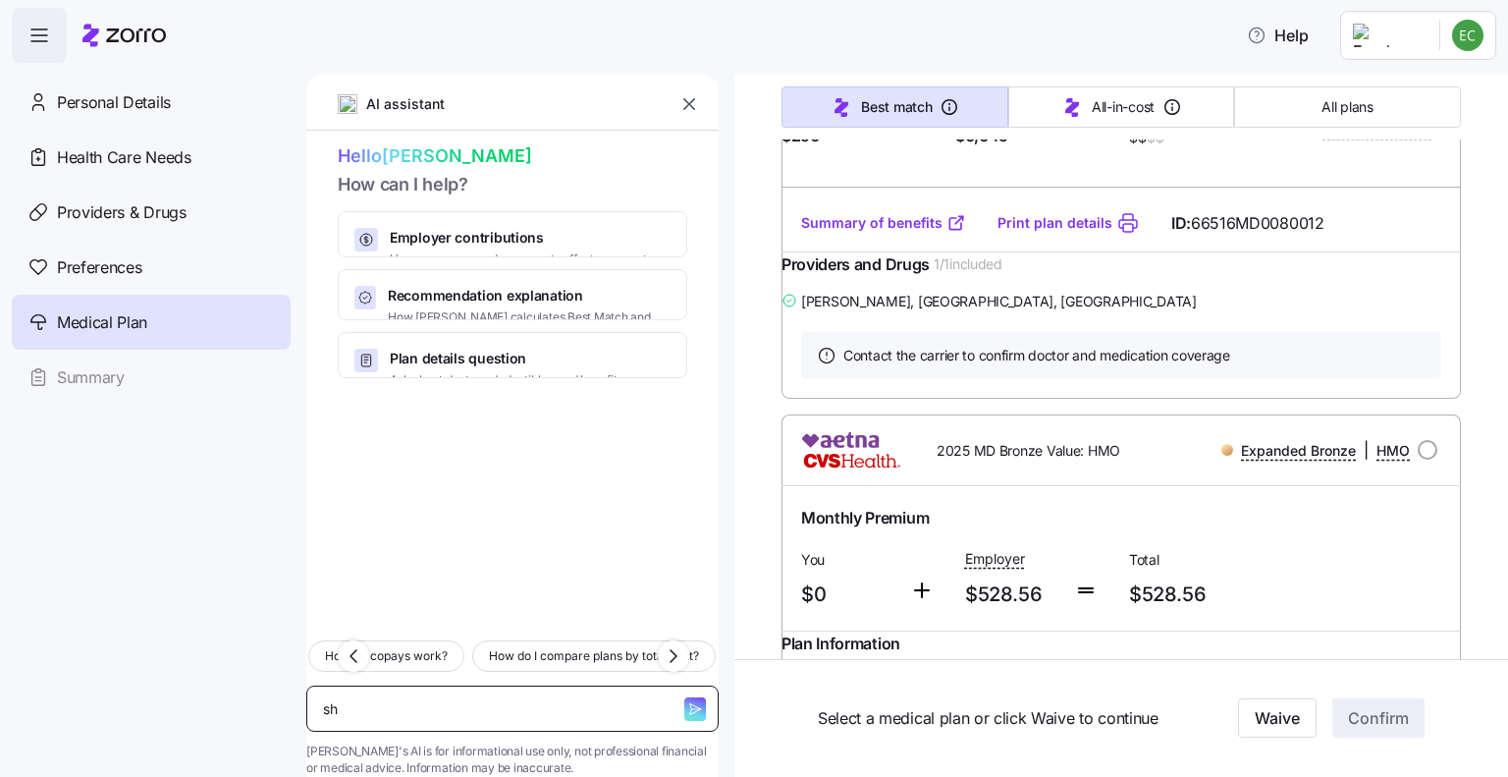
type textarea "x"
type textarea "sho"
type textarea "x"
type textarea "show"
type textarea "x"
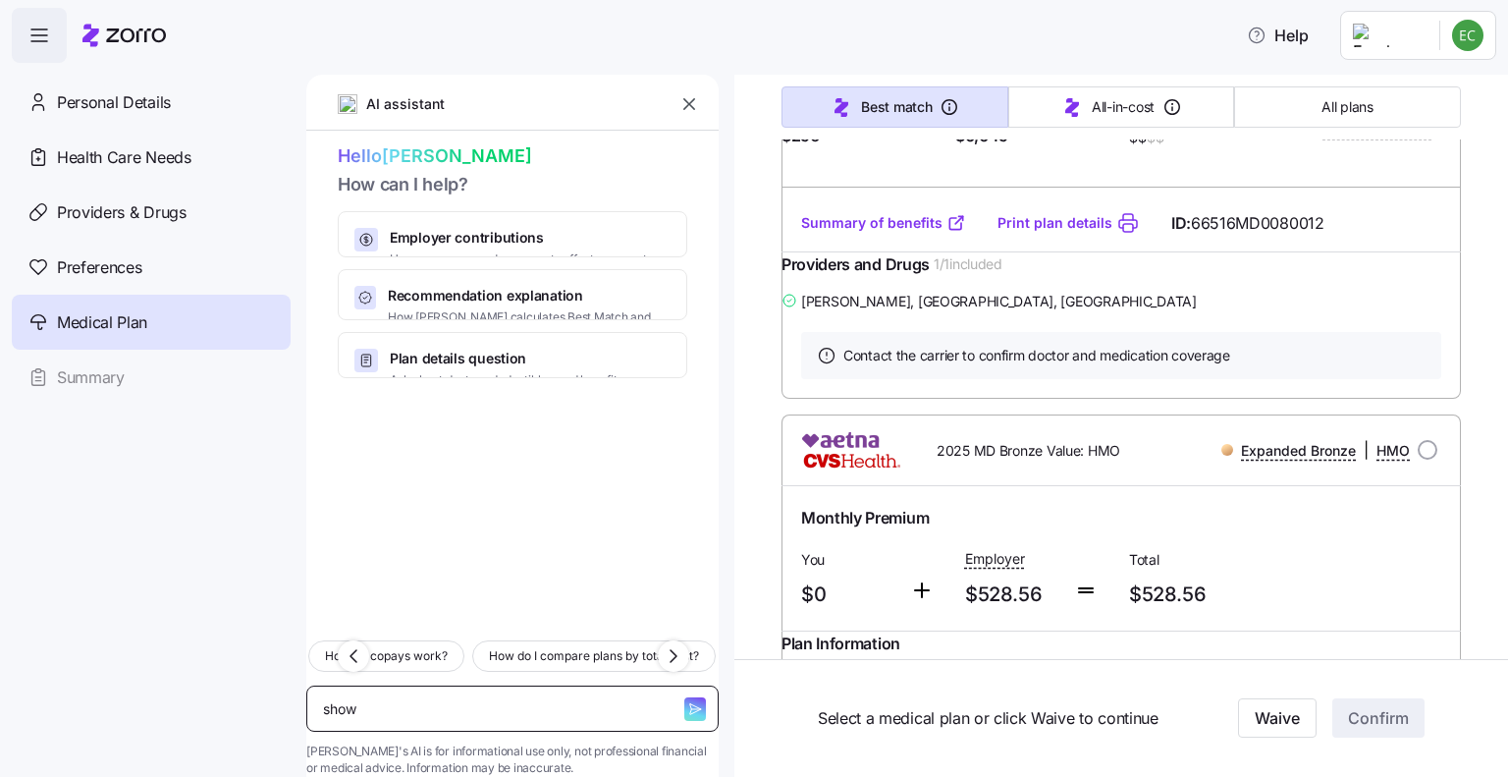
type textarea "show"
type textarea "x"
type textarea "show c"
type textarea "x"
type textarea "show ca"
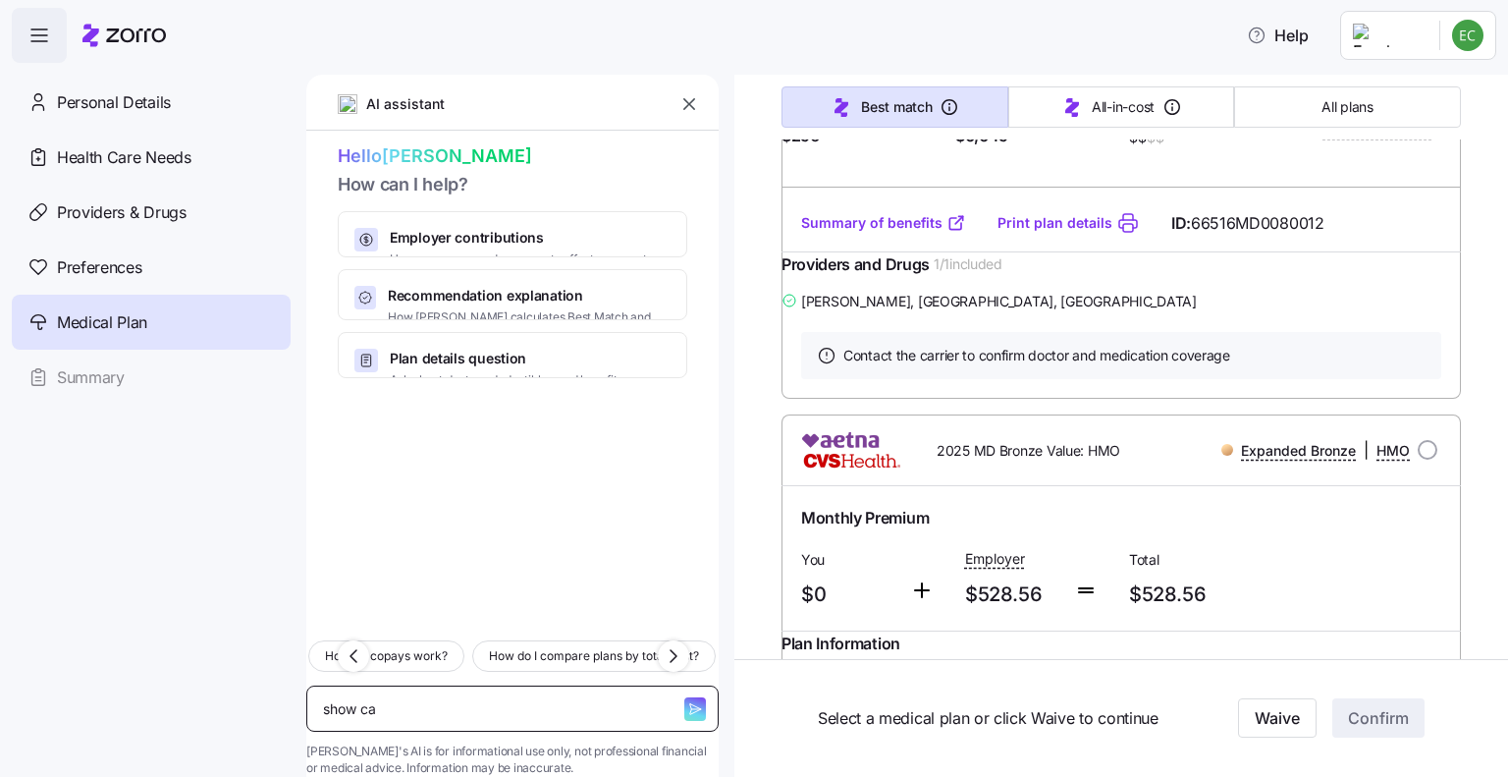
type textarea "x"
type textarea "show car"
type textarea "x"
type textarea "show care"
type textarea "x"
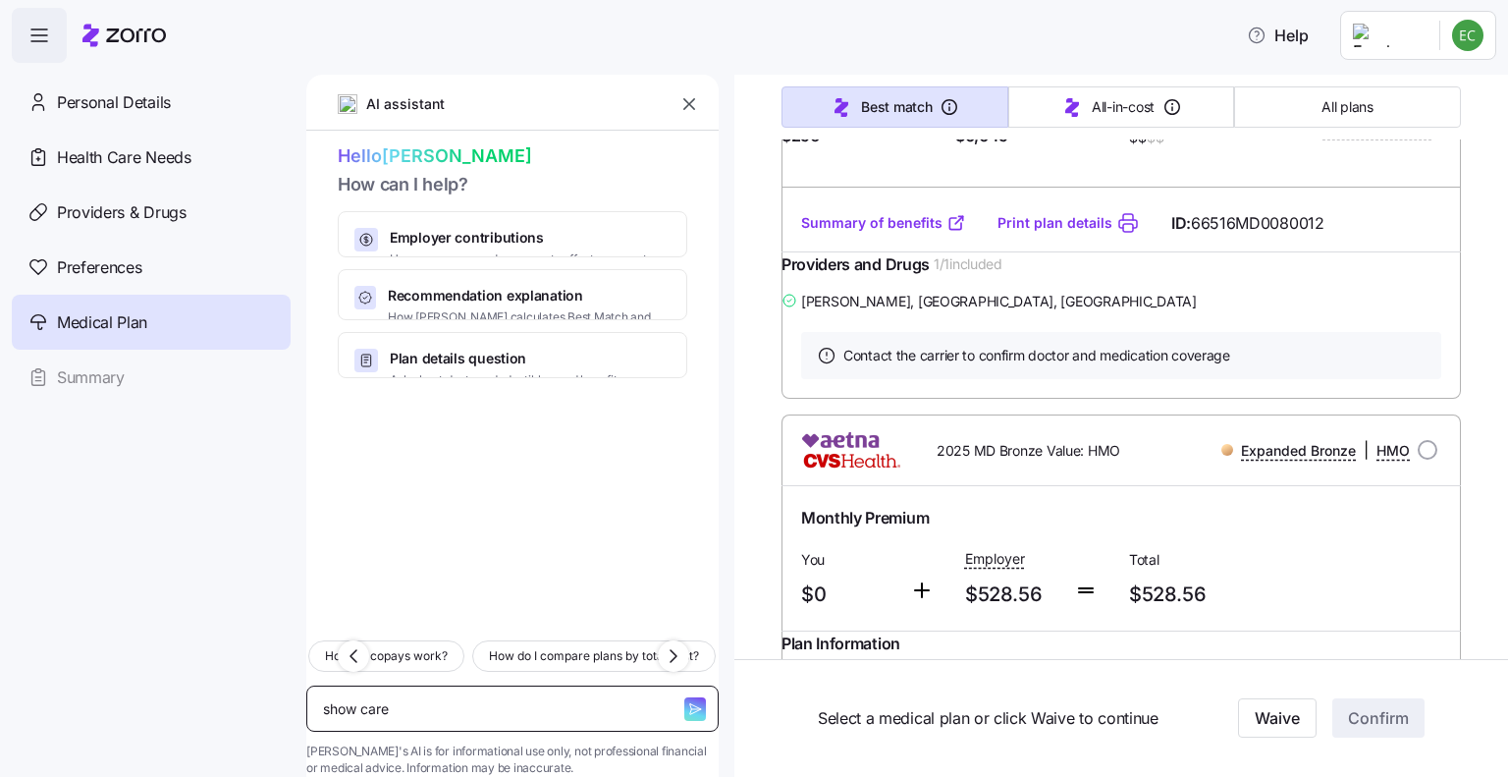
type textarea "show caref"
type textarea "x"
type textarea "show carefi"
type textarea "x"
type textarea "show carefir"
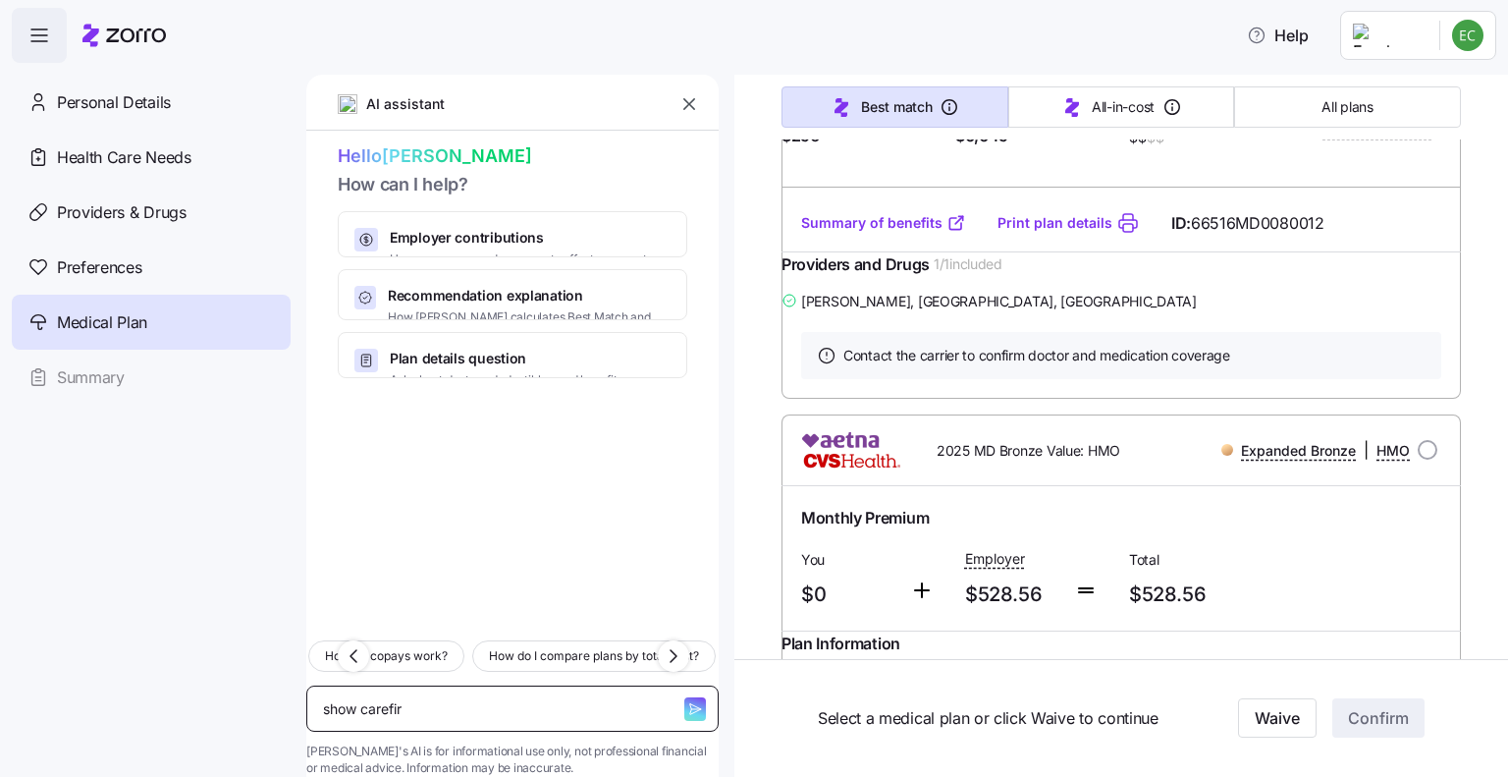
type textarea "x"
type textarea "show carefirs"
type textarea "x"
type textarea "show carefirst"
type textarea "x"
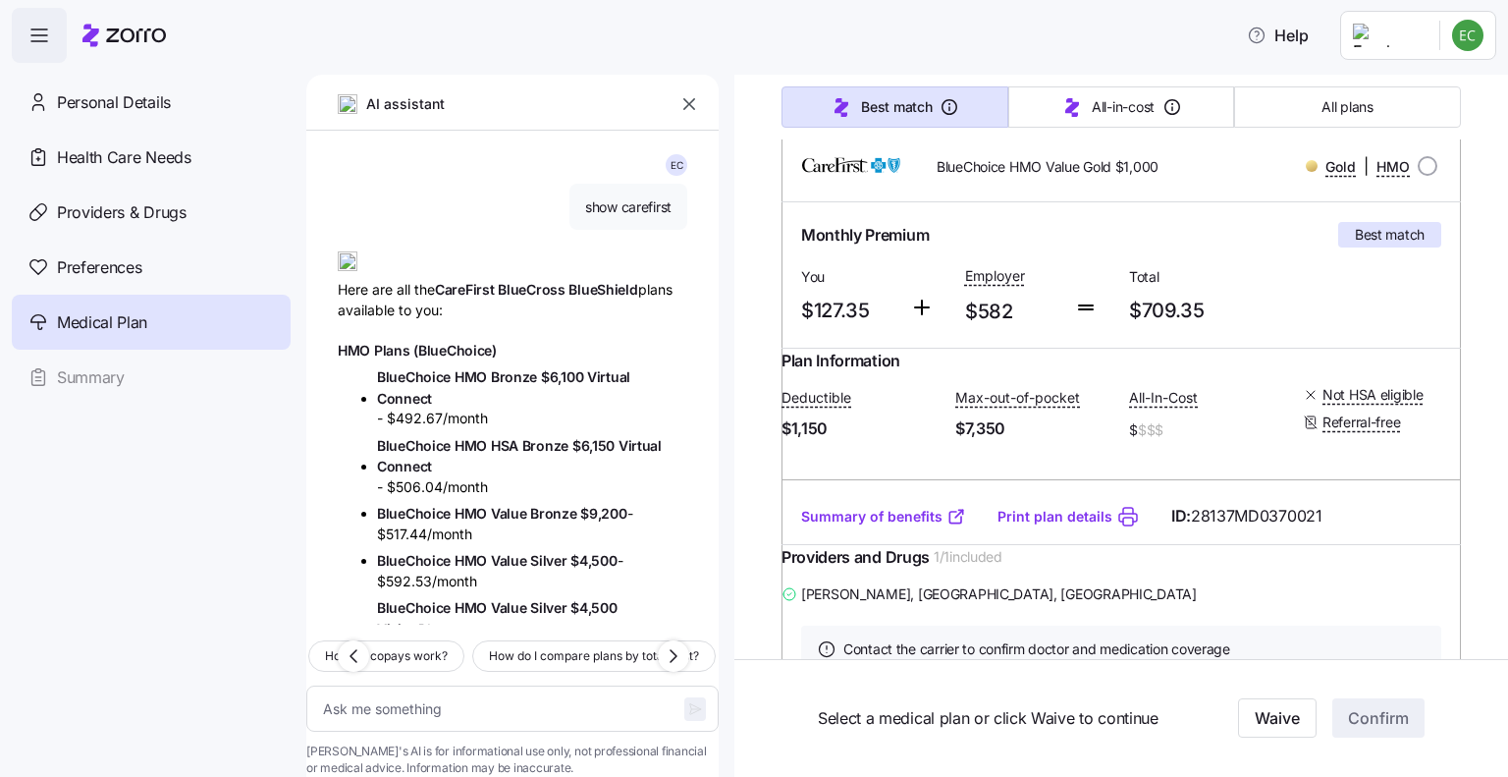
scroll to position [0, 0]
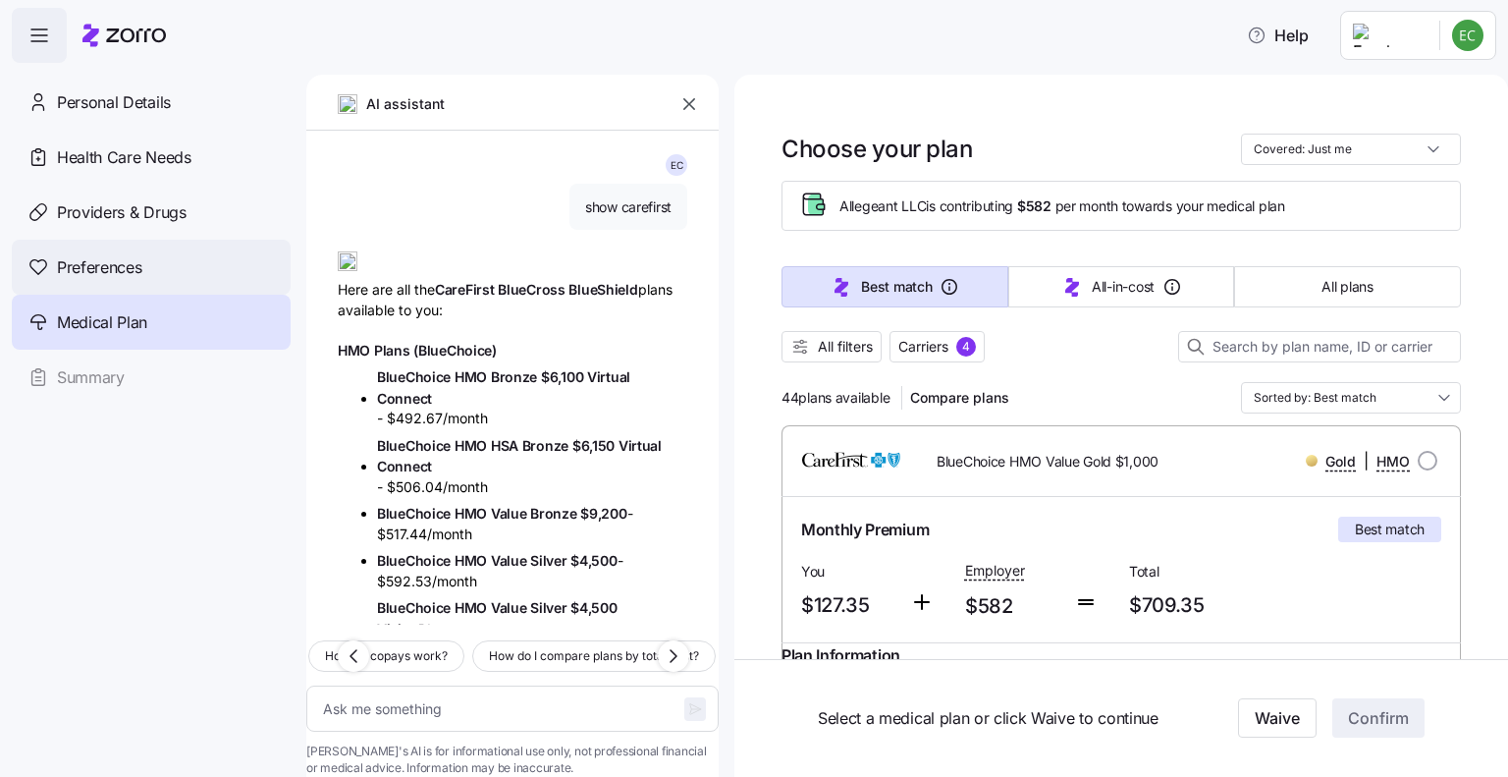
click at [93, 263] on span "Preferences" at bounding box center [99, 267] width 84 height 25
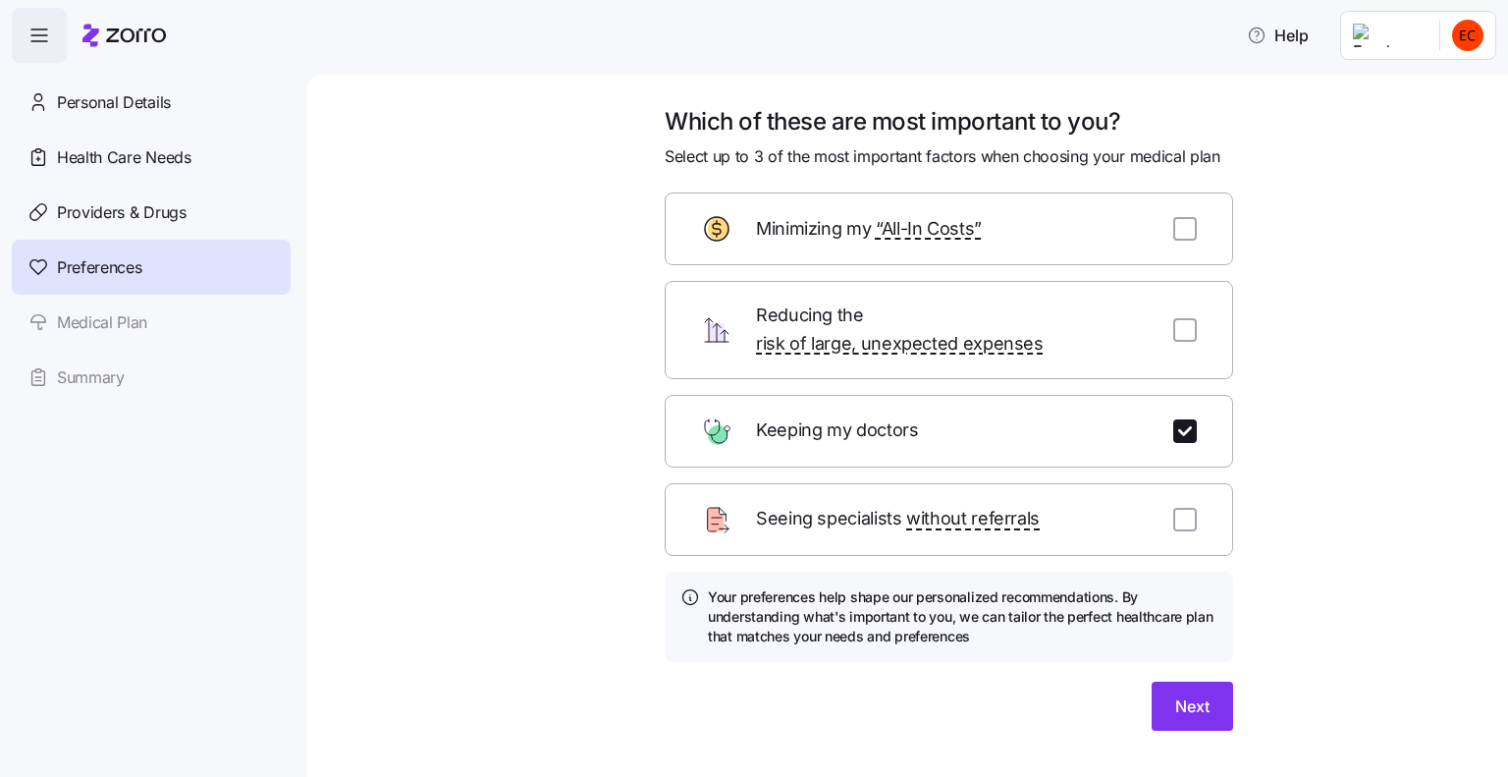
click at [116, 320] on div "Personal Details Health Care Needs Providers & Drugs Preferences Medical Plan S…" at bounding box center [151, 240] width 279 height 330
click at [1186, 694] on span "Next" at bounding box center [1192, 706] width 34 height 24
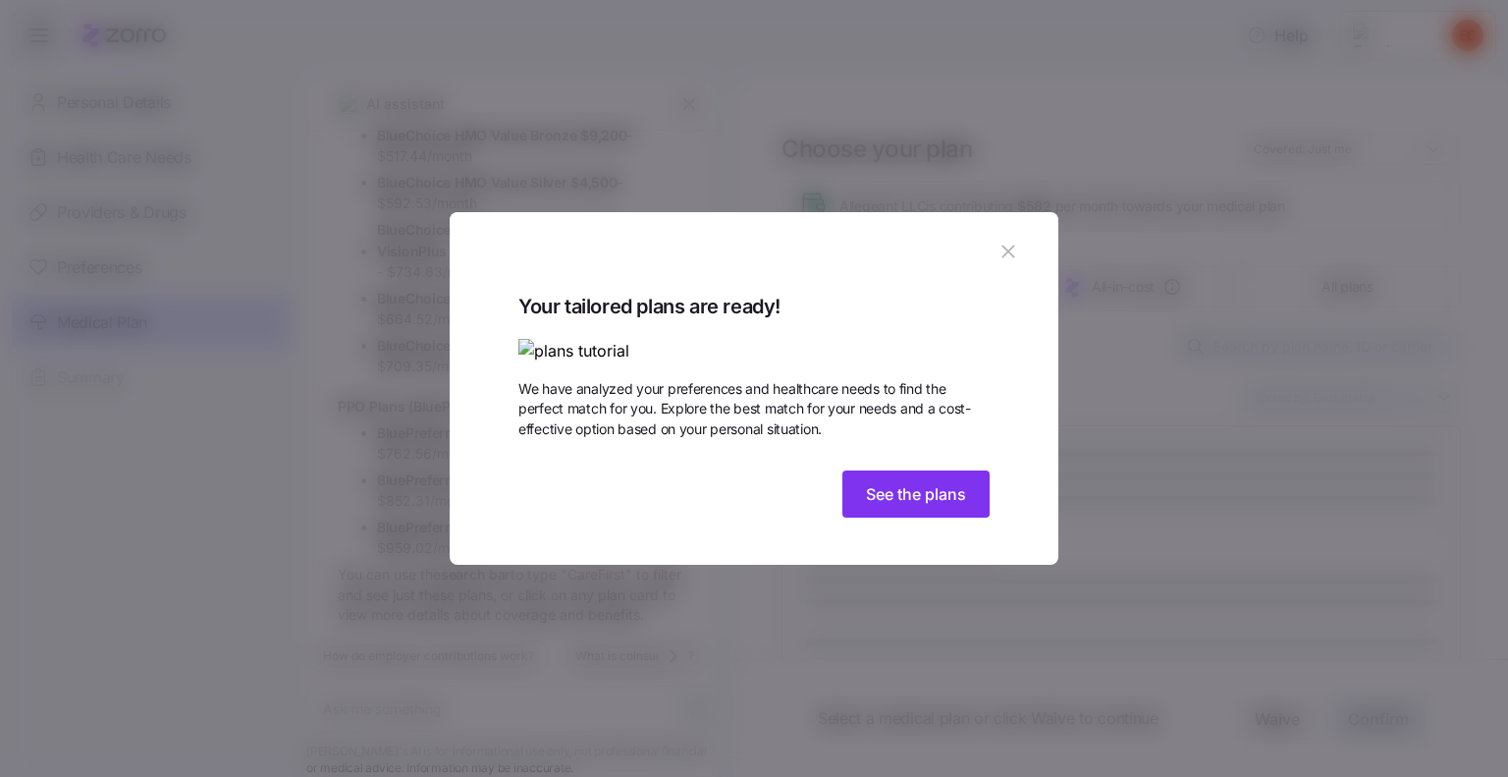
scroll to position [429, 0]
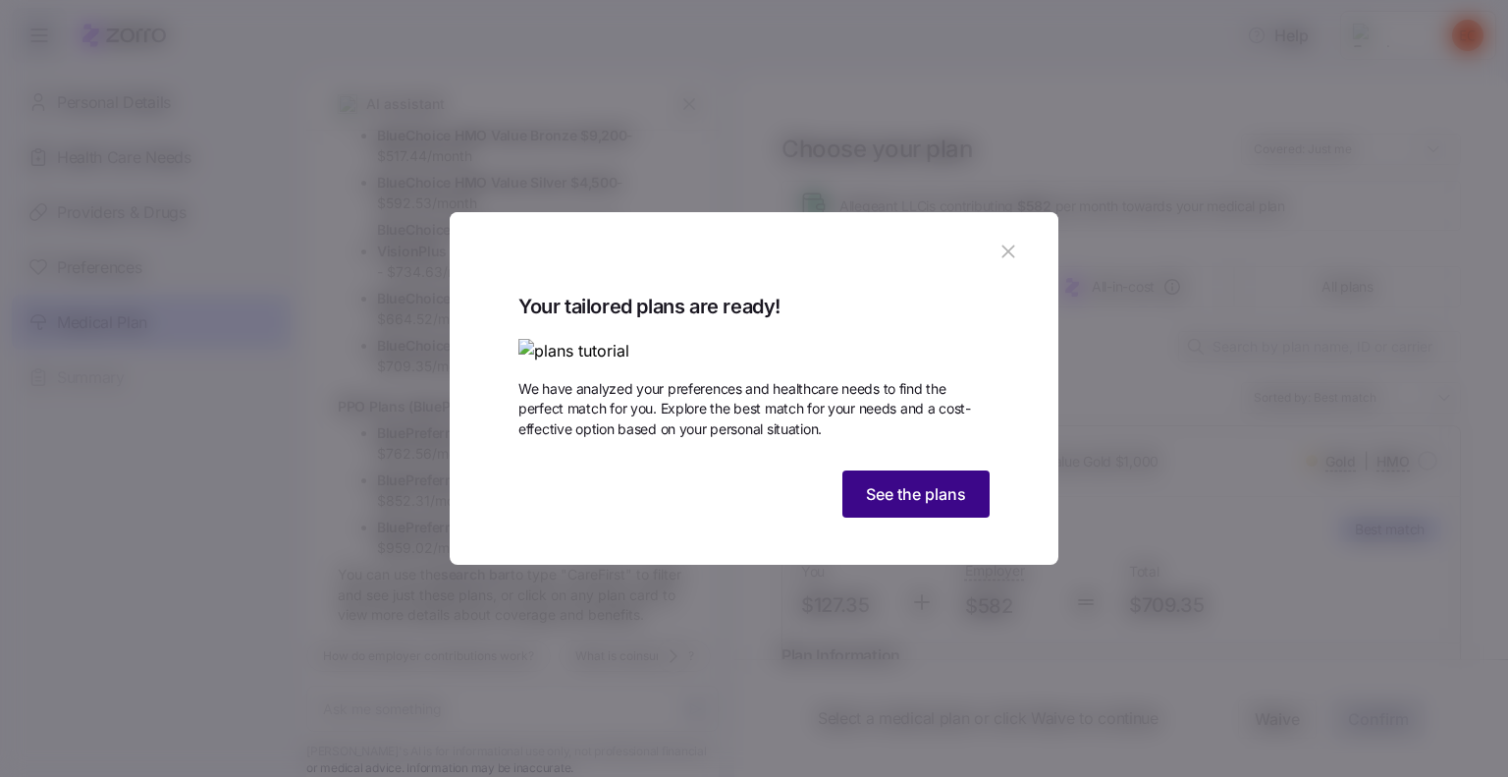
click at [896, 506] on span "See the plans" at bounding box center [916, 494] width 100 height 24
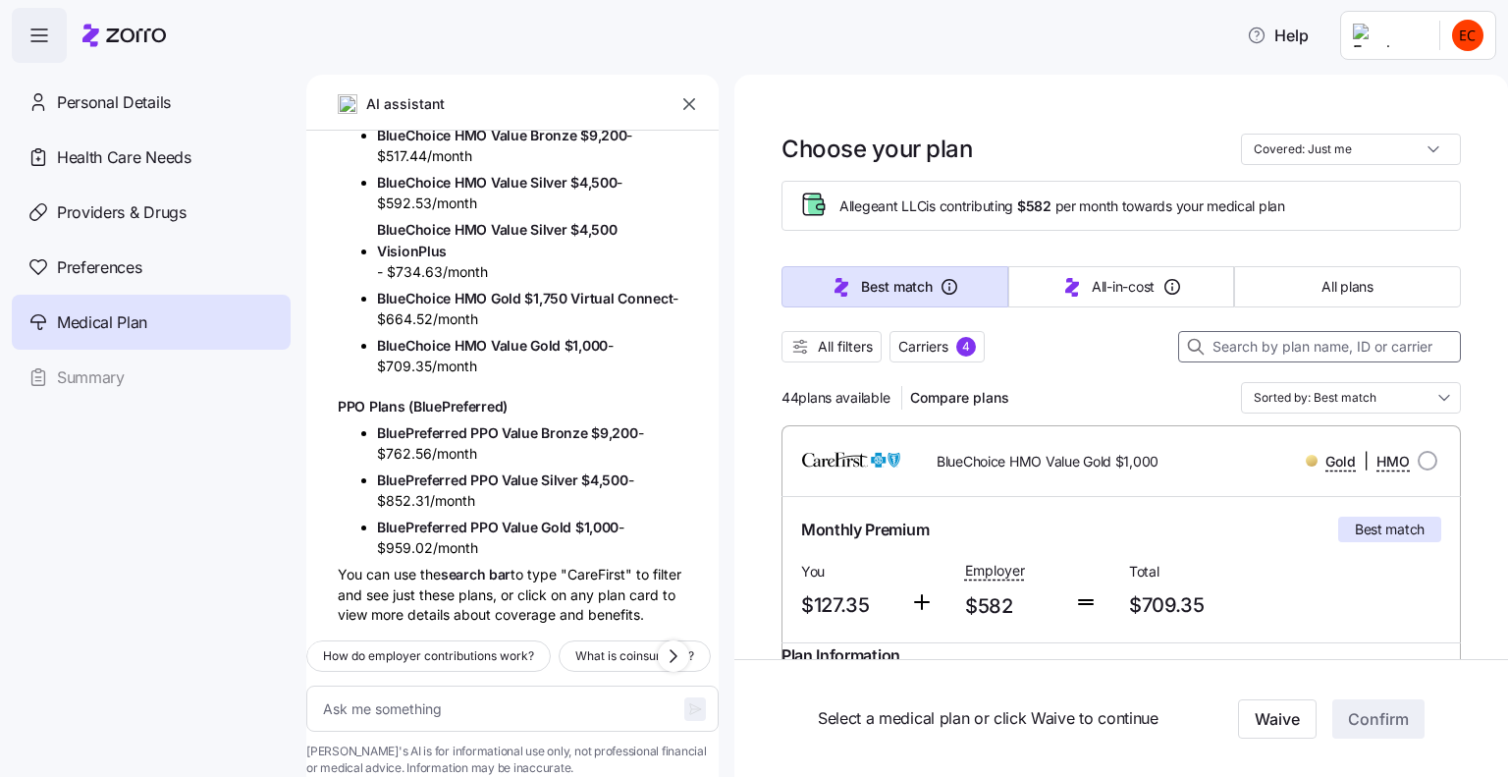
click at [1213, 340] on input at bounding box center [1319, 346] width 283 height 31
type textarea "x"
type input "c"
type textarea "x"
type input "ca"
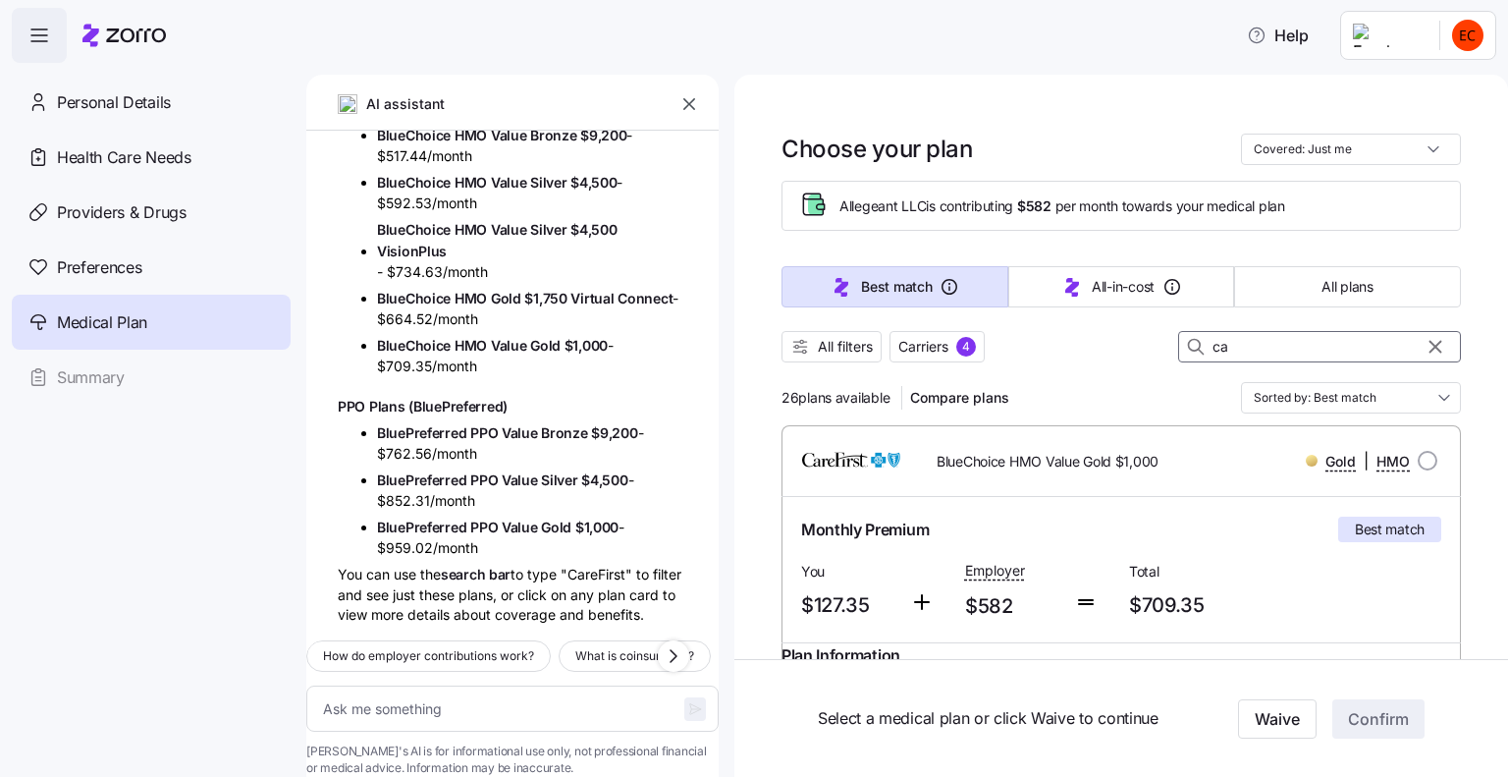
type textarea "x"
type input "car"
type textarea "x"
type input "care"
type textarea "x"
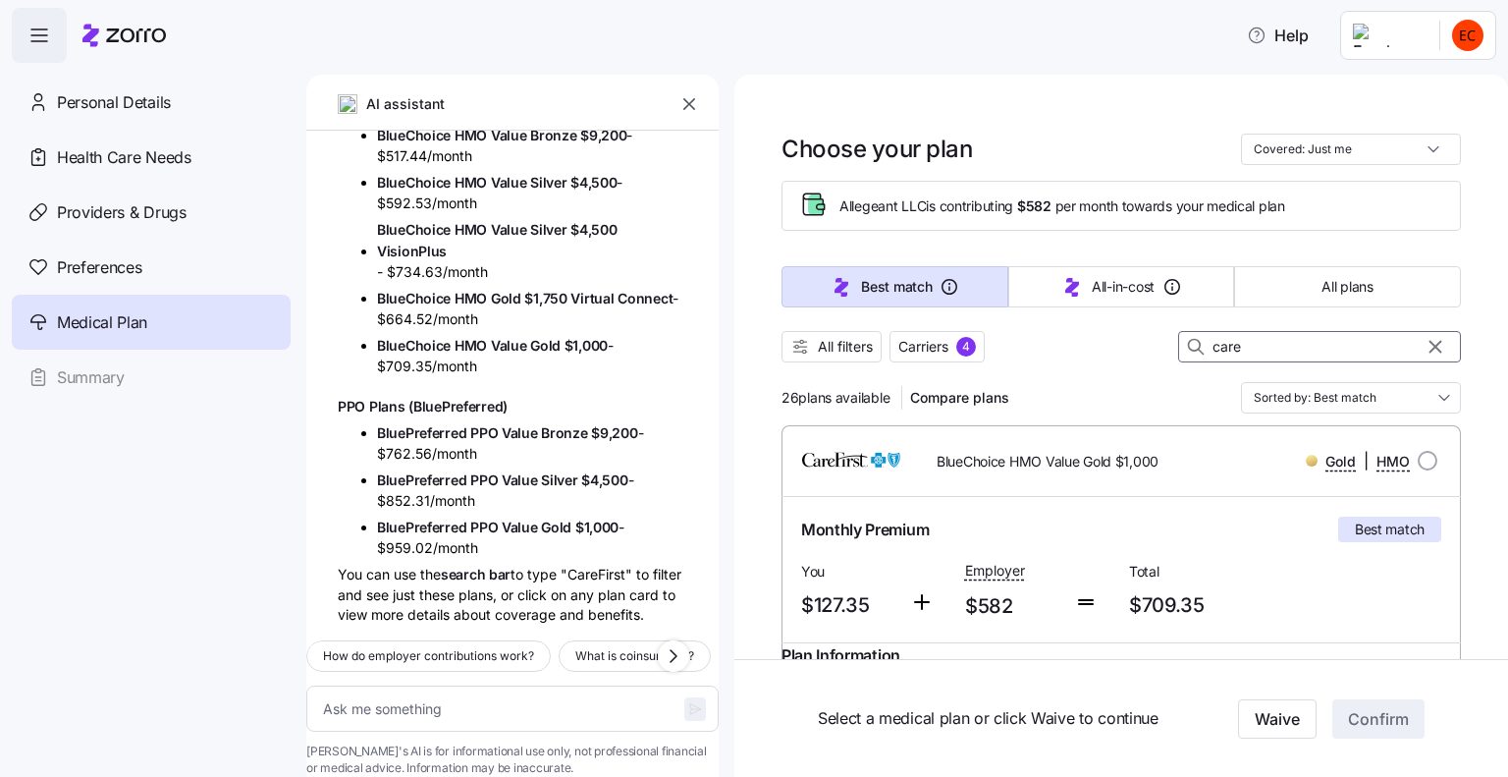
type input "caref"
type textarea "x"
type input "carefi"
type textarea "x"
type input "carefir"
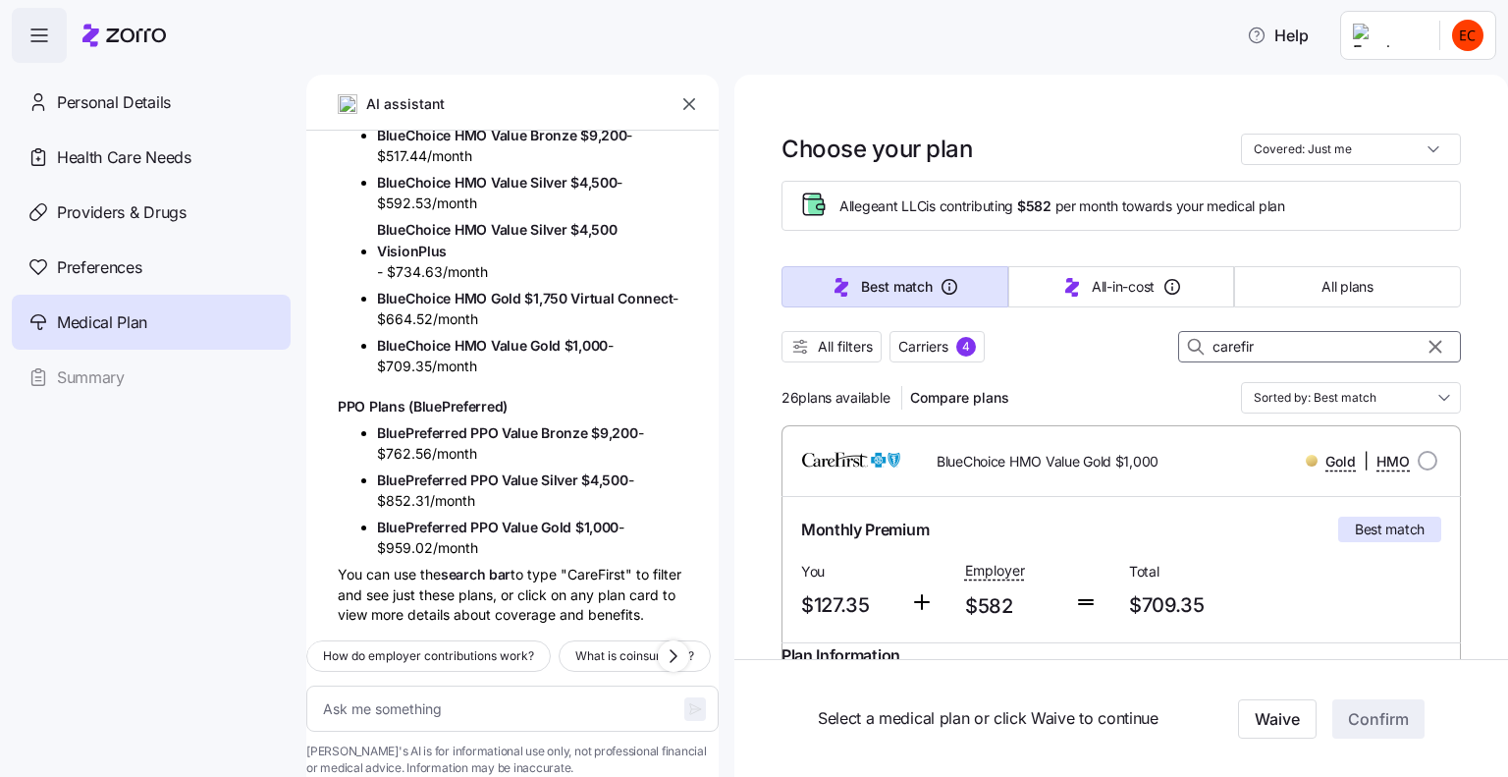
type textarea "x"
type input "carefirs"
type textarea "x"
type input "carefirst"
click at [829, 350] on span "All filters" at bounding box center [845, 347] width 55 height 20
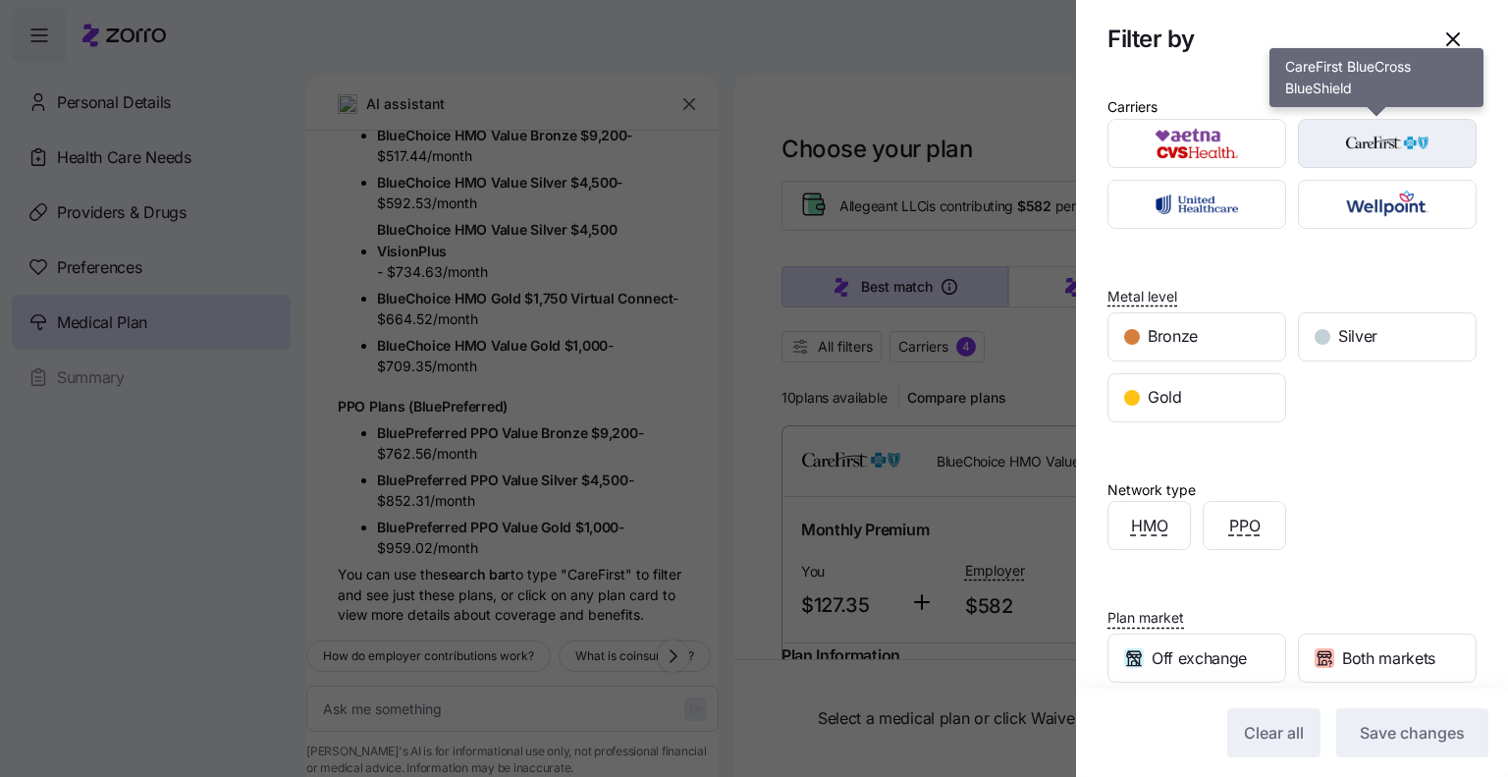
click at [1360, 136] on img "button" at bounding box center [1388, 143] width 144 height 39
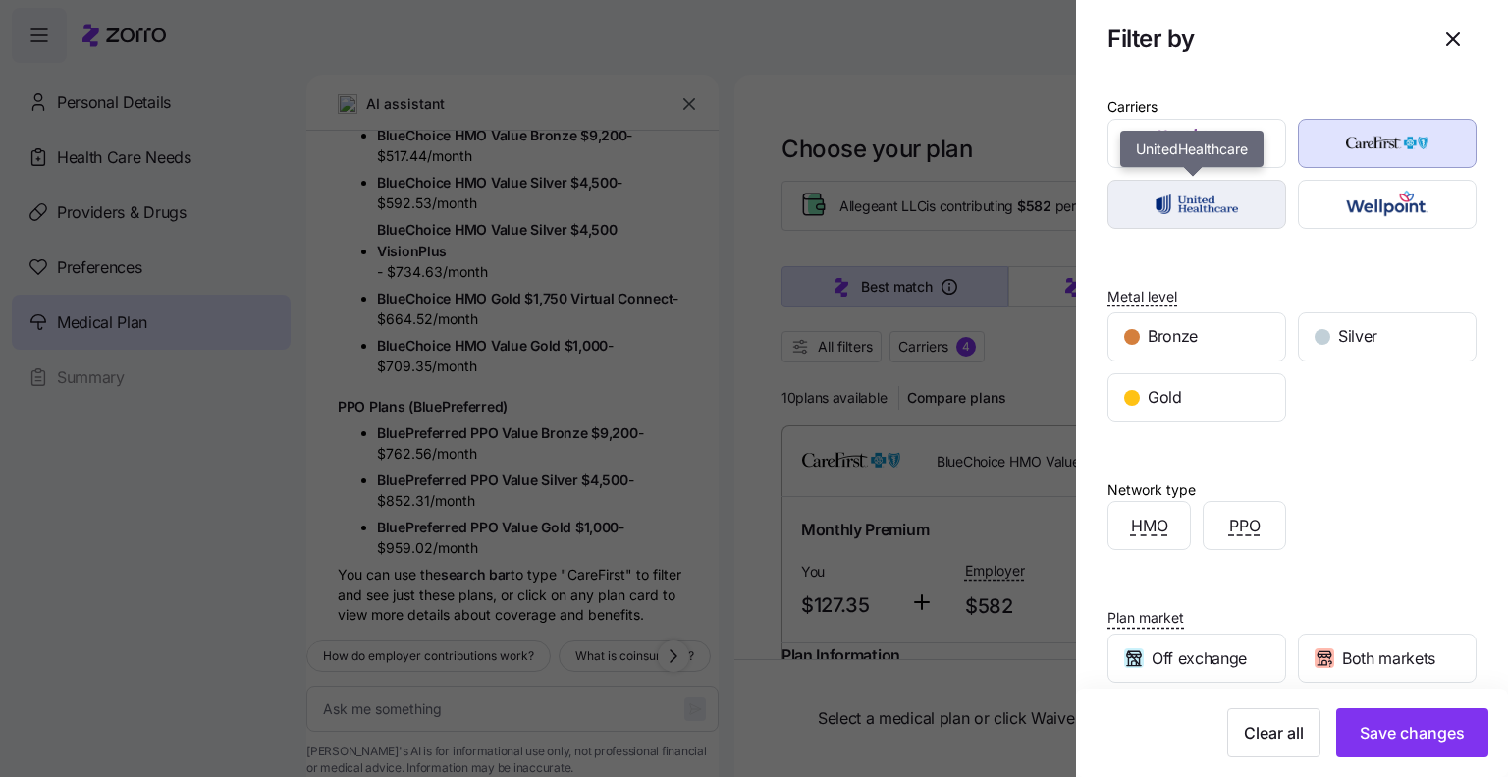
click at [1208, 199] on img "button" at bounding box center [1197, 204] width 144 height 39
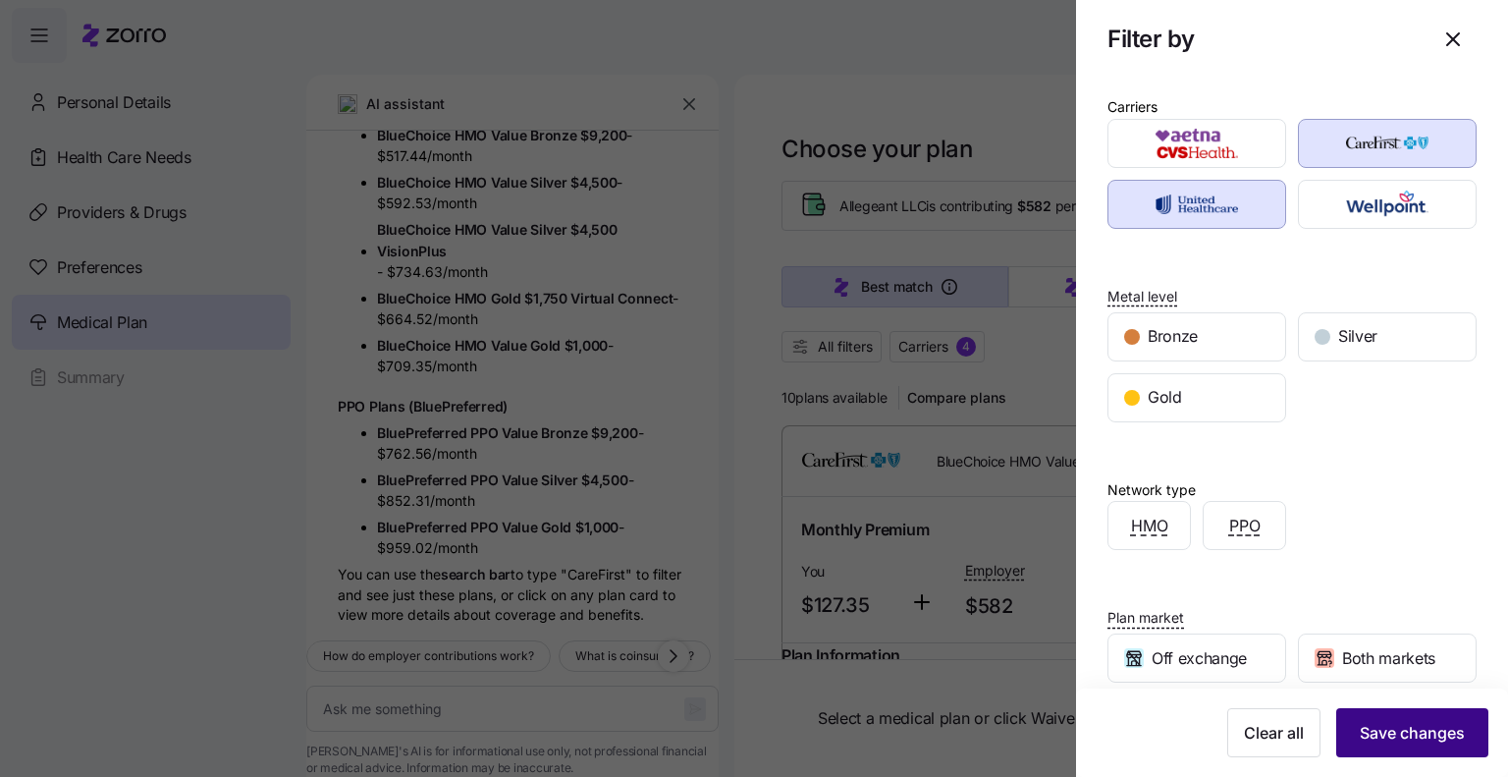
click at [1384, 732] on span "Save changes" at bounding box center [1412, 733] width 105 height 24
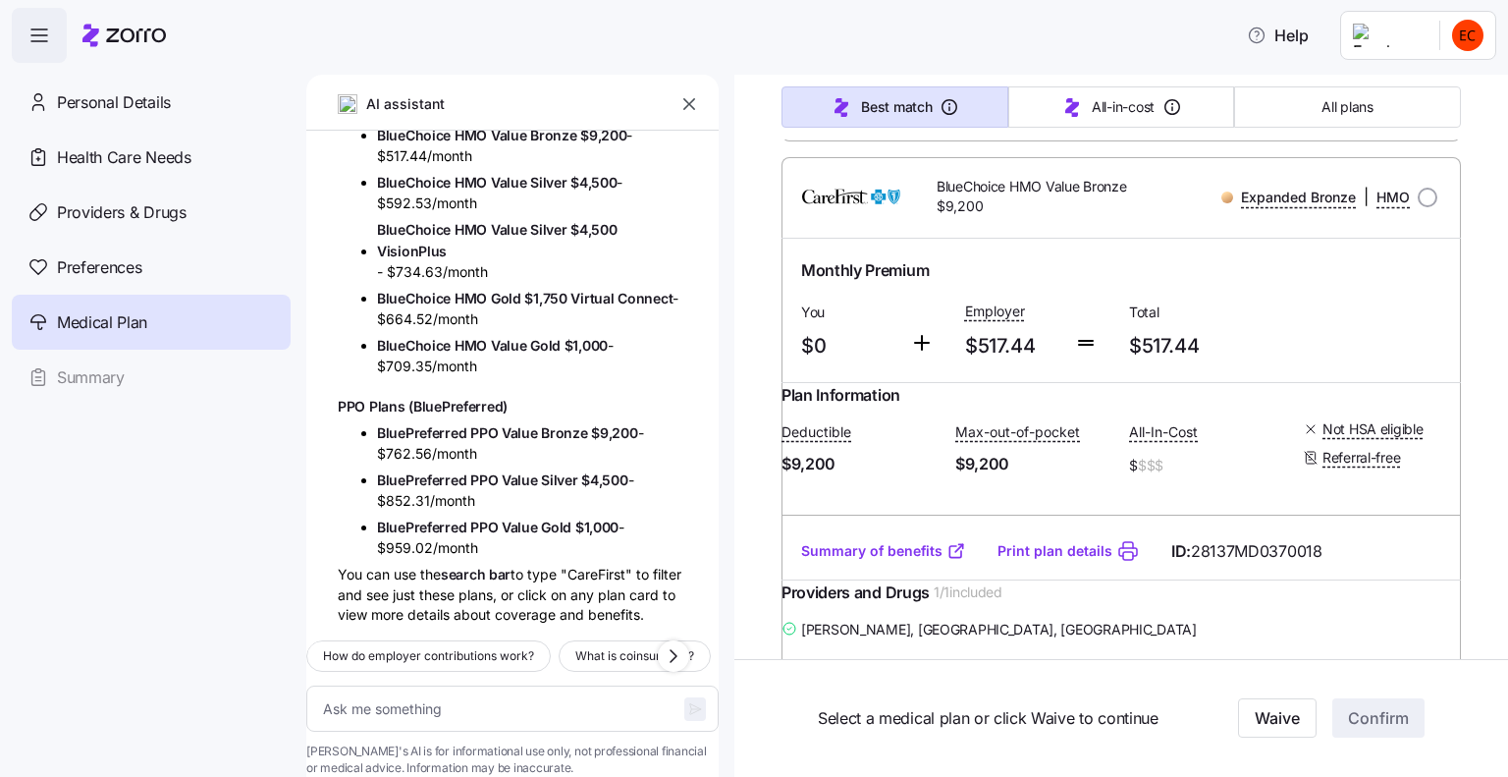
scroll to position [0, 0]
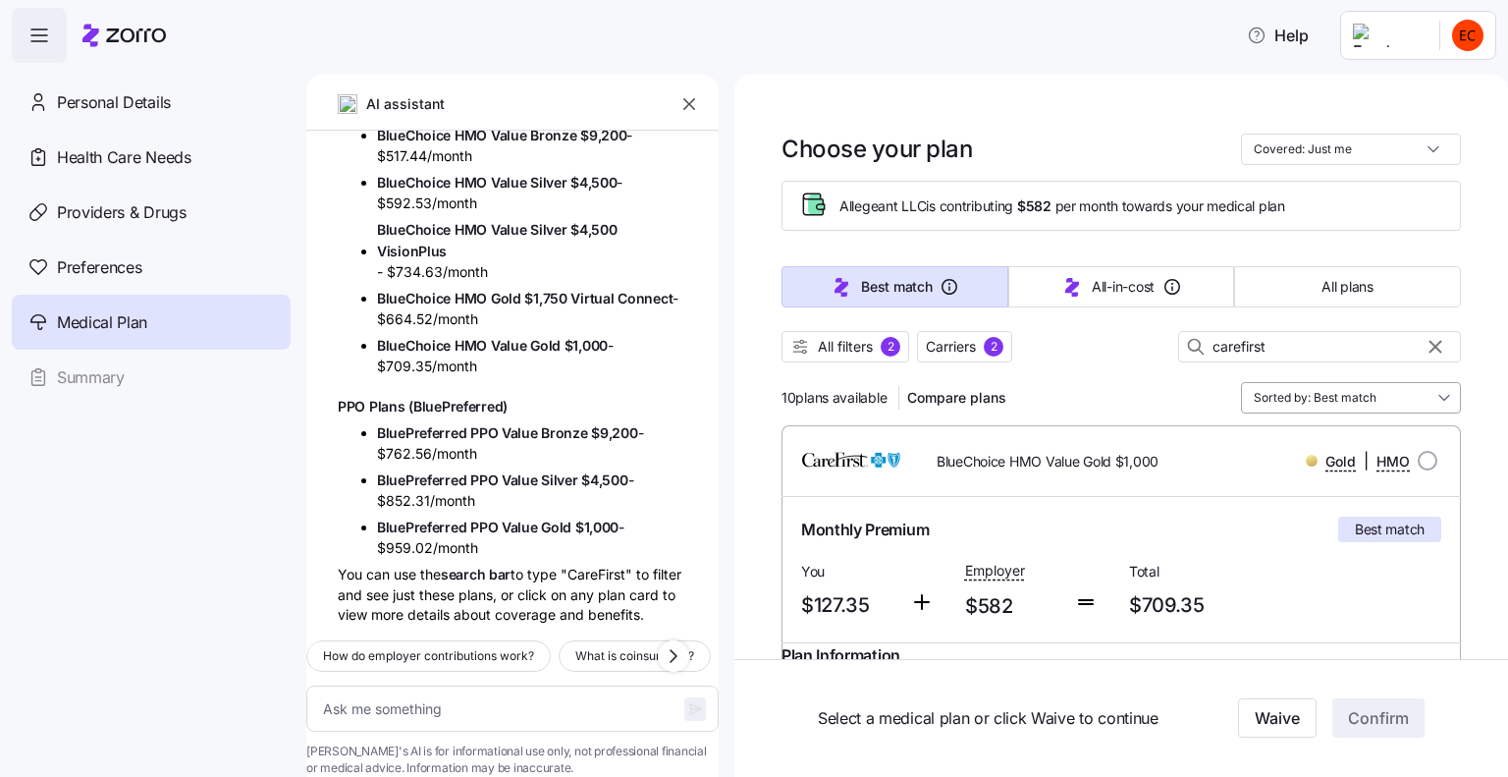
click at [1421, 396] on input "Sorted by: Best match" at bounding box center [1351, 397] width 220 height 31
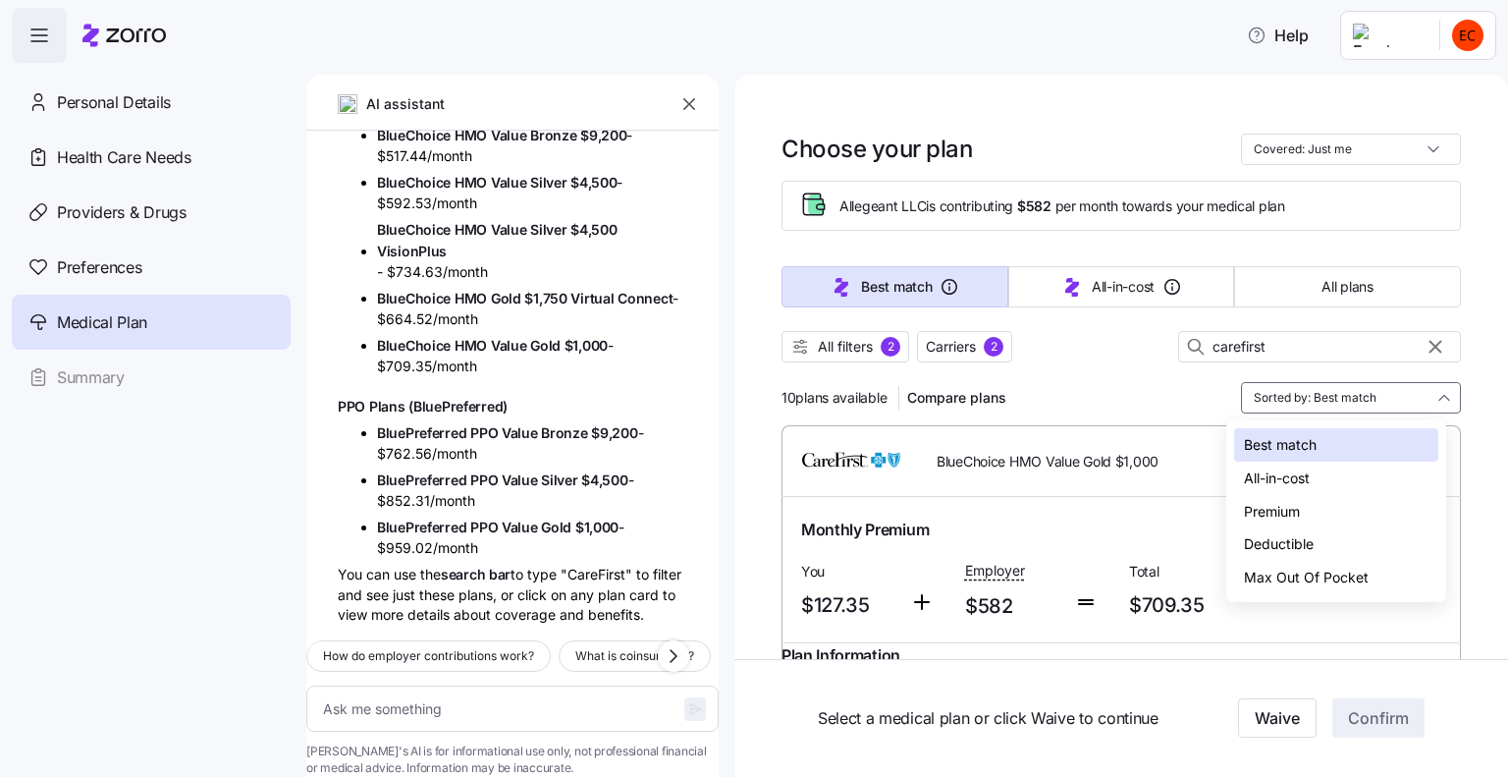
click at [1372, 541] on div "Deductible" at bounding box center [1336, 543] width 204 height 33
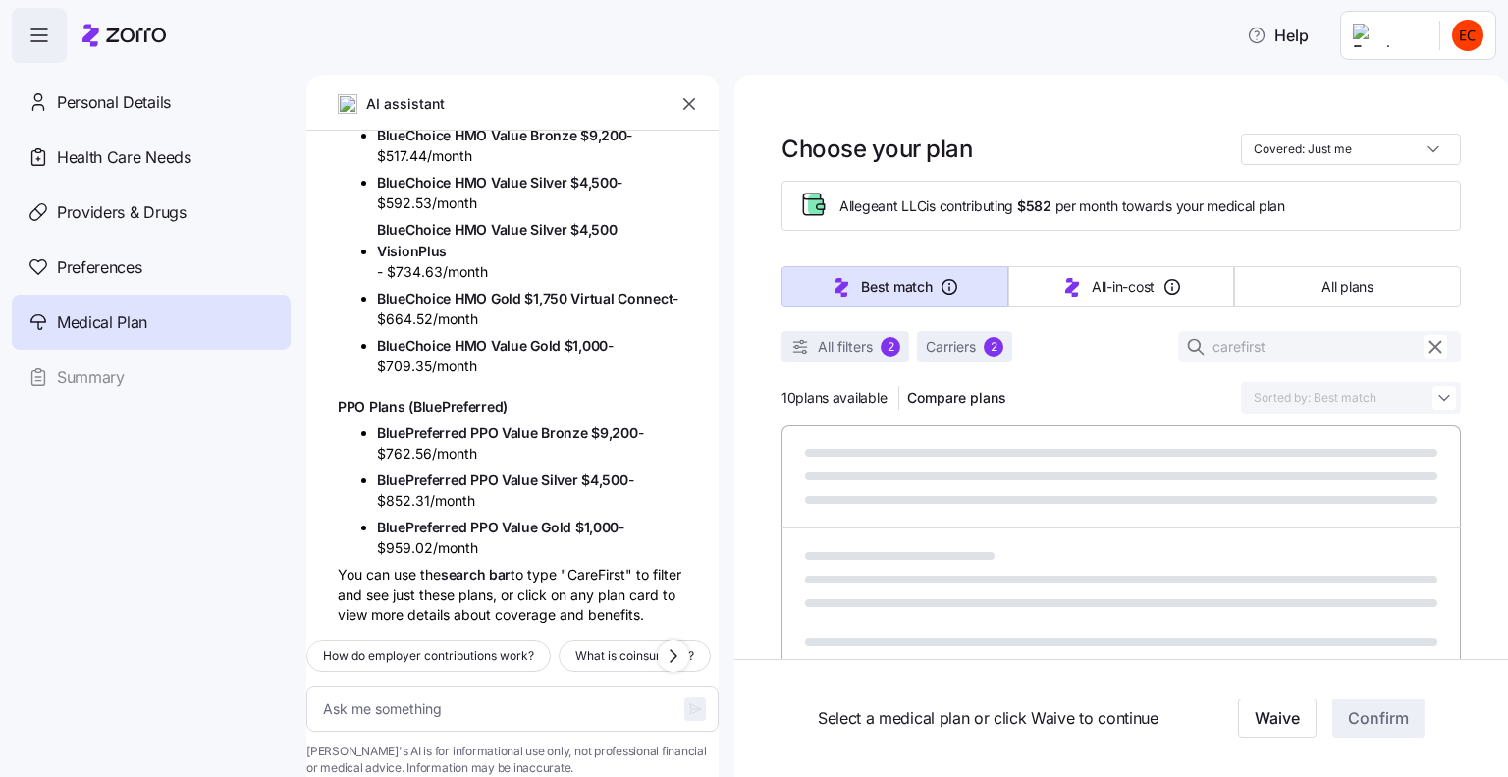
type textarea "x"
type input "Sorted by: Deductible"
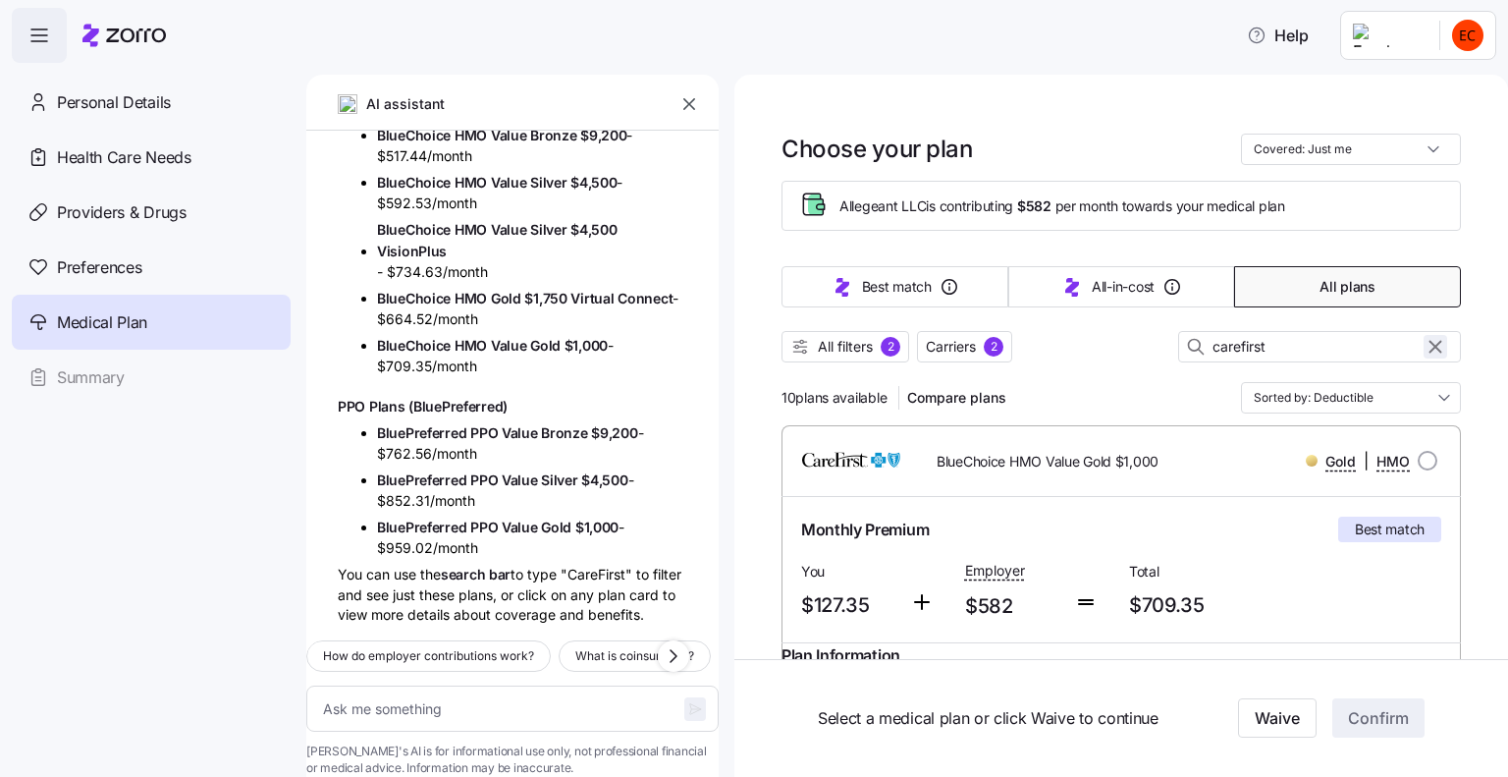
click at [1431, 343] on icon "button" at bounding box center [1436, 347] width 11 height 11
type textarea "x"
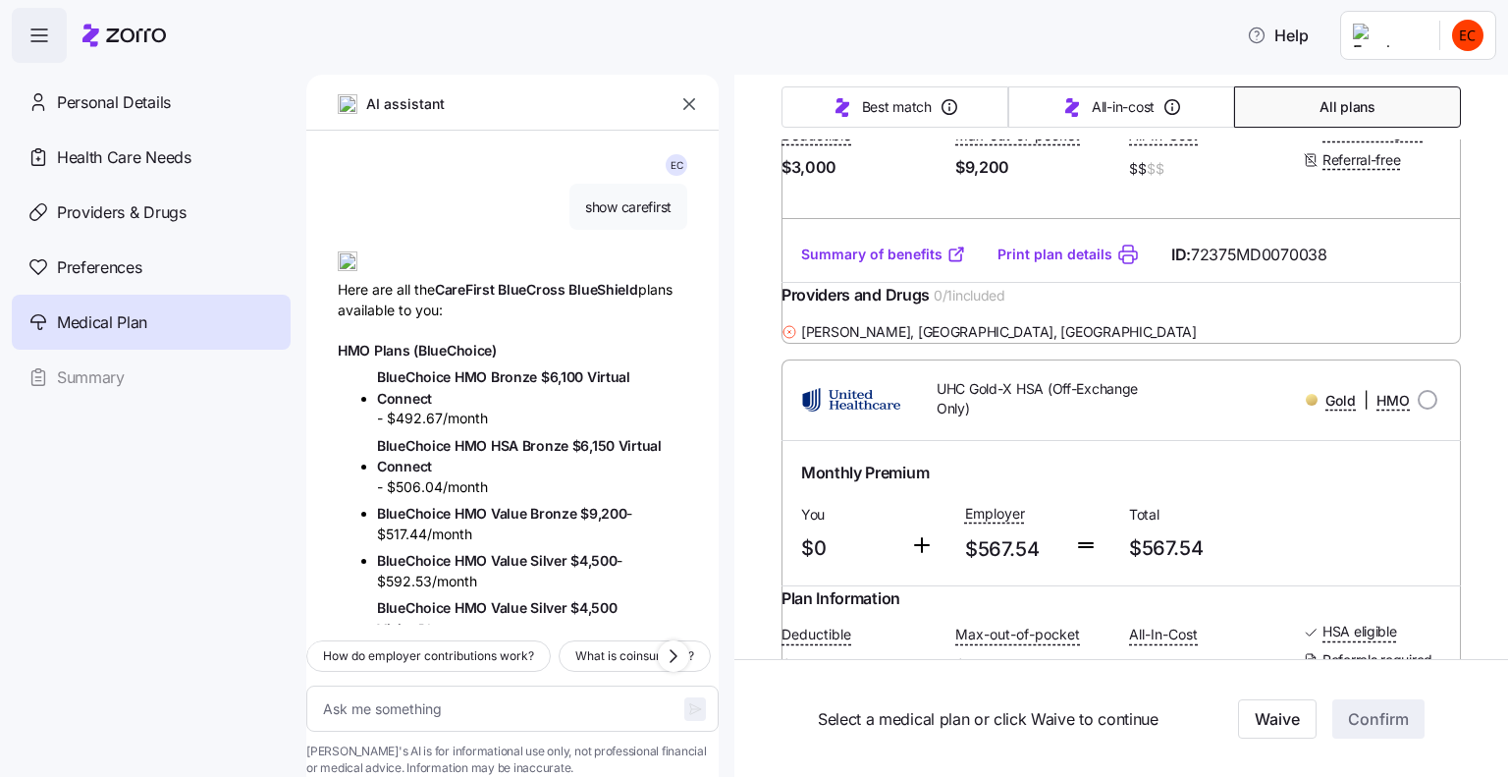
scroll to position [5204, 0]
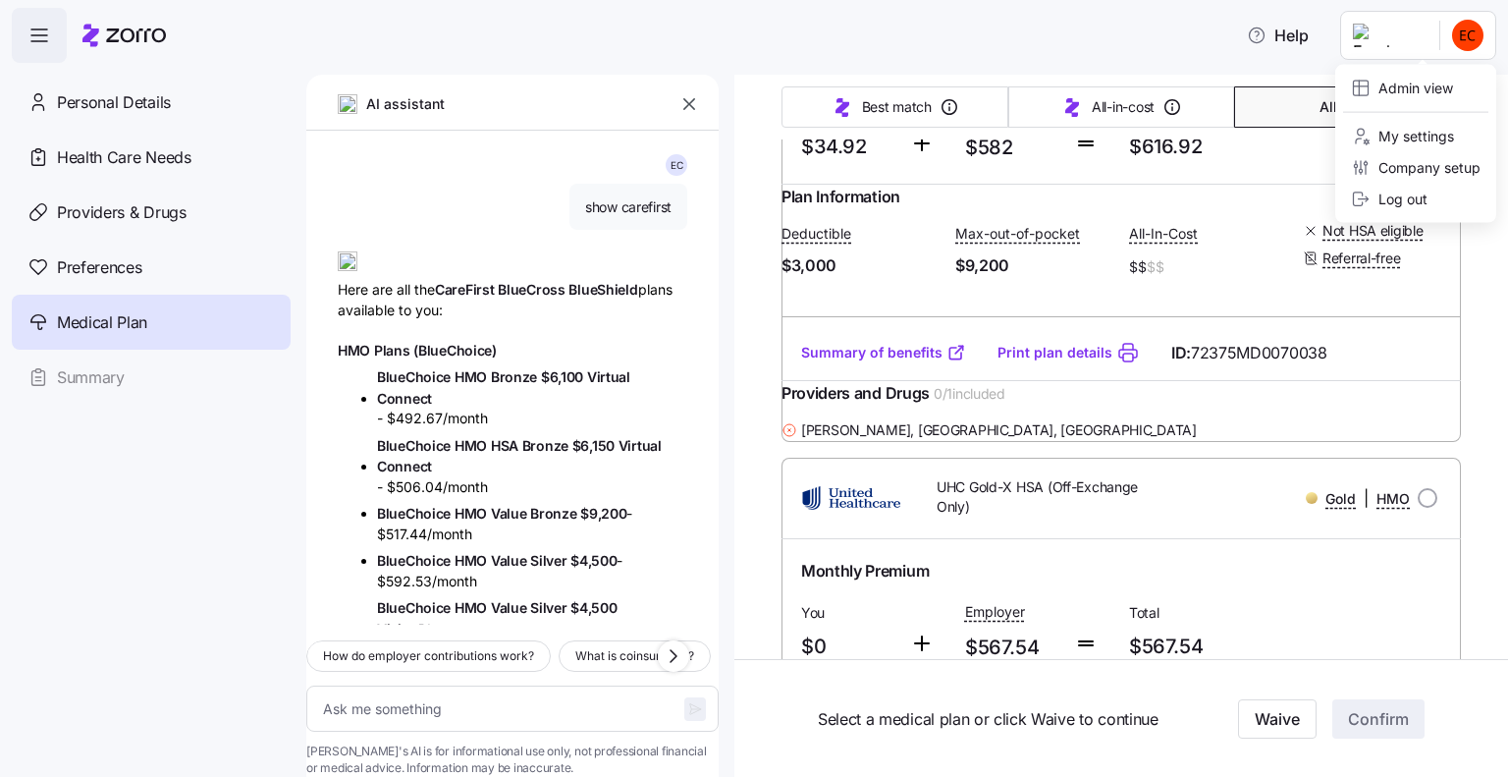
click at [1383, 33] on html "Help Personal Details Health Care Needs Providers & Drugs Preferences Medical P…" at bounding box center [754, 382] width 1508 height 765
click at [1396, 84] on div "Admin view" at bounding box center [1402, 89] width 102 height 22
type textarea "x"
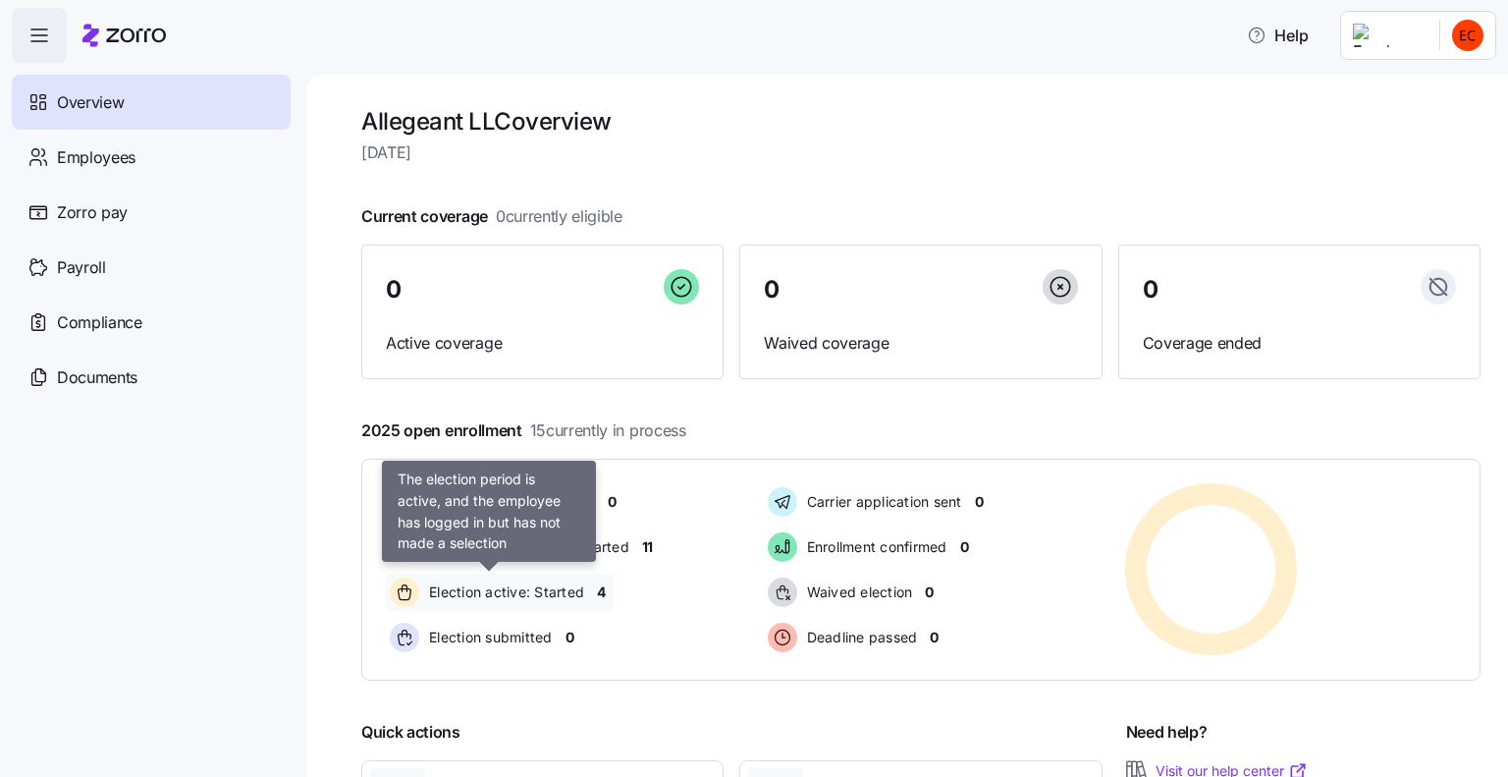
click at [505, 596] on span "Election active: Started" at bounding box center [503, 592] width 161 height 20
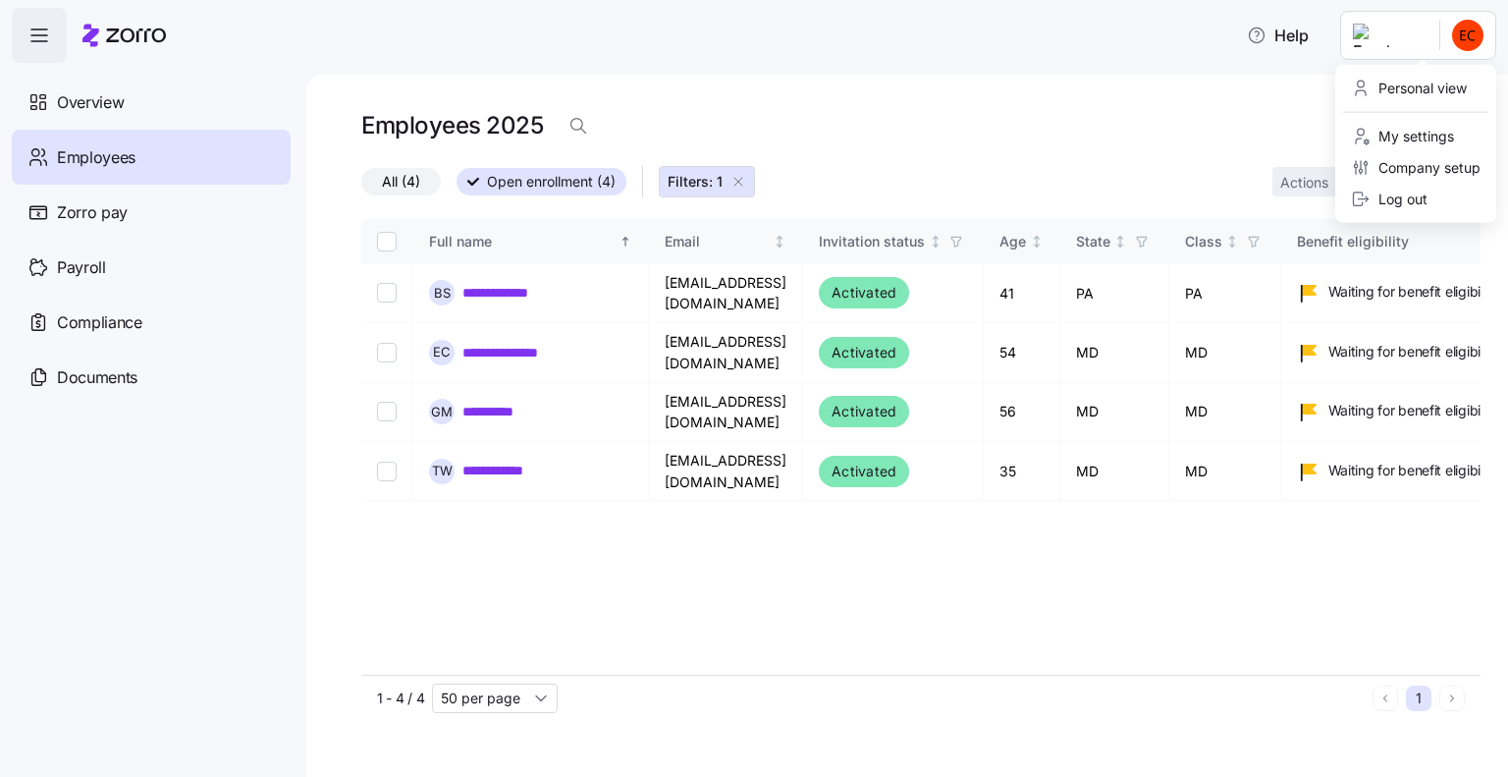
click at [1468, 35] on html "**********" at bounding box center [754, 382] width 1508 height 765
click at [1394, 200] on div "Log out" at bounding box center [1389, 200] width 77 height 22
